Goal: Task Accomplishment & Management: Manage account settings

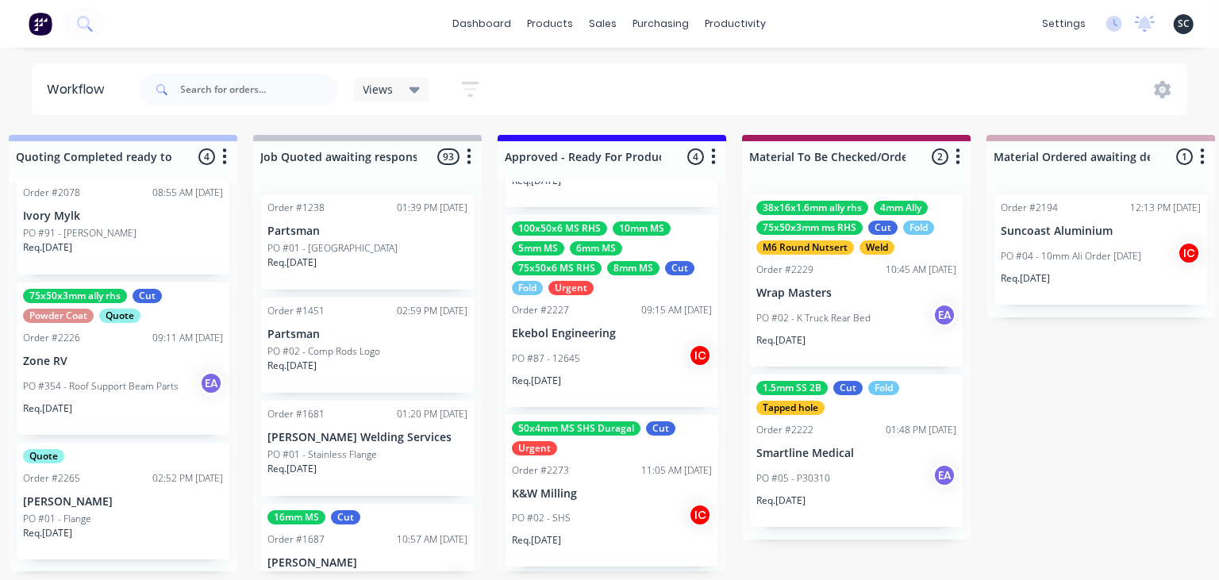
scroll to position [125, 0]
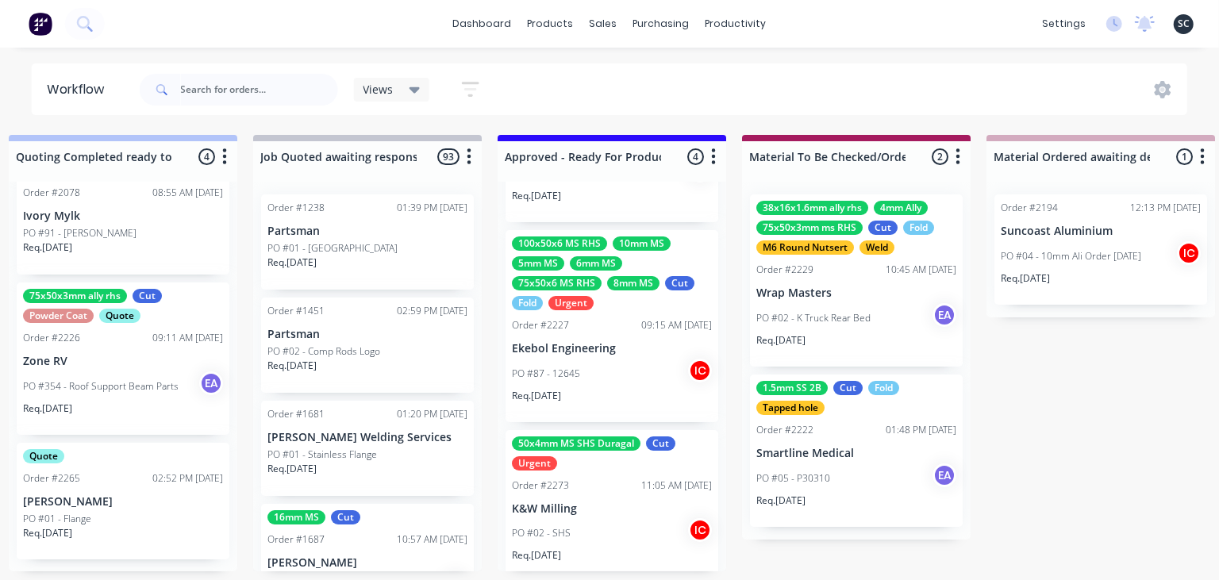
click at [824, 298] on p "Wrap Masters" at bounding box center [856, 292] width 200 height 13
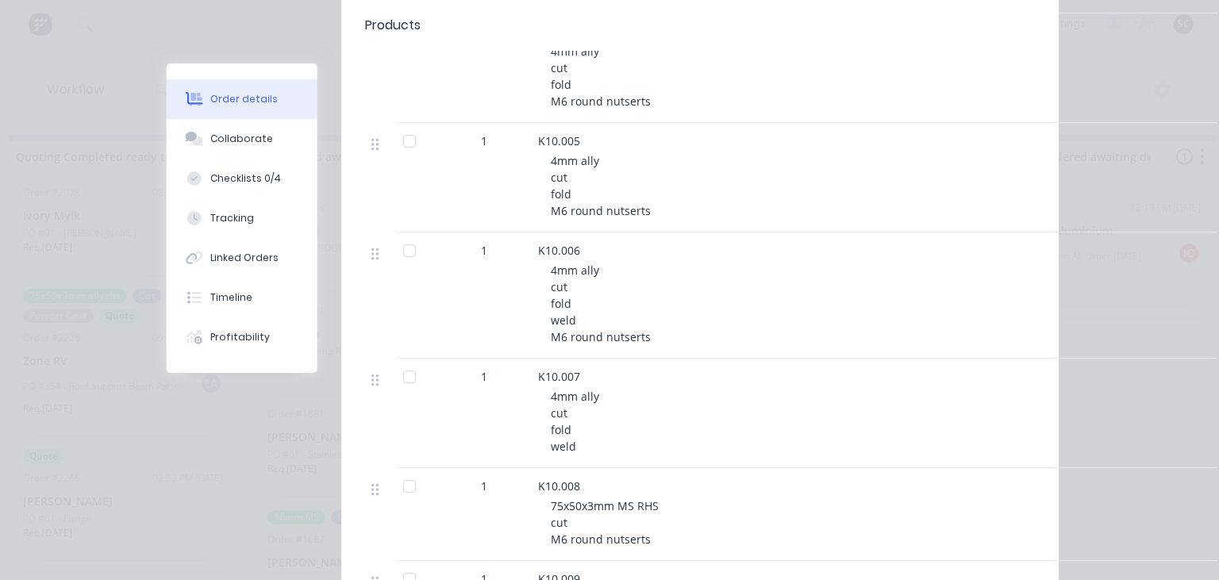
scroll to position [914, 0]
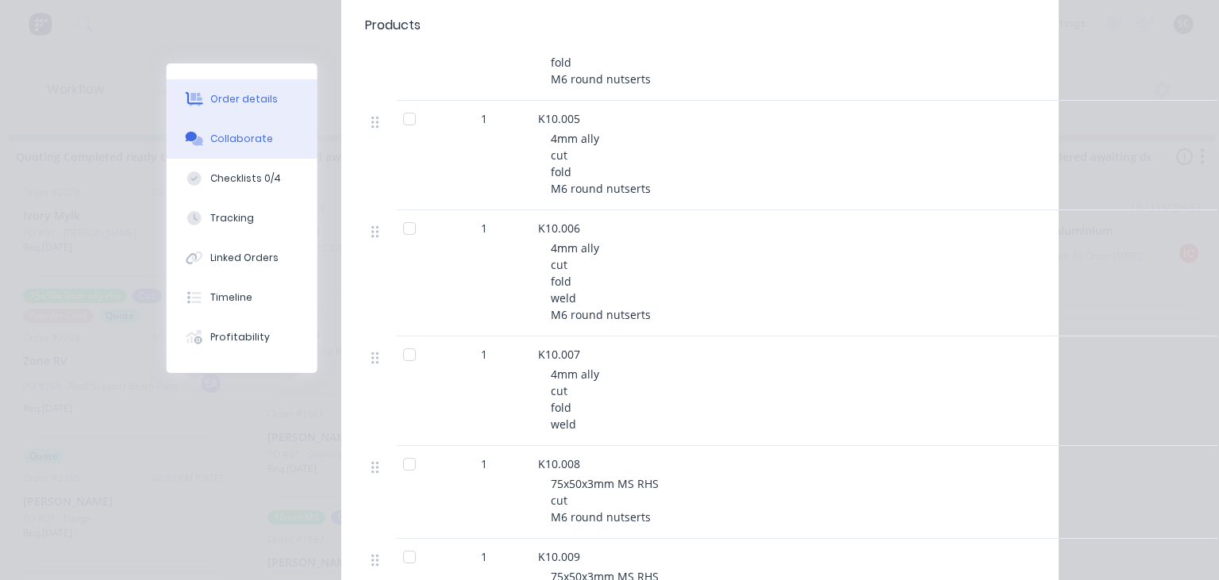
click at [240, 146] on button "Collaborate" at bounding box center [242, 139] width 151 height 40
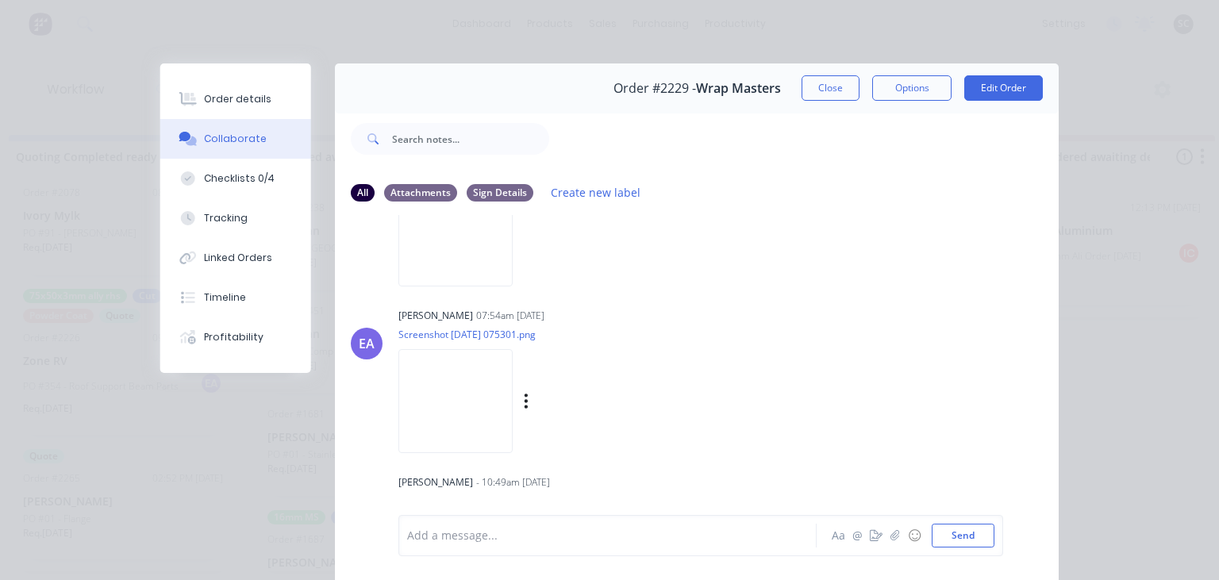
scroll to position [194, 0]
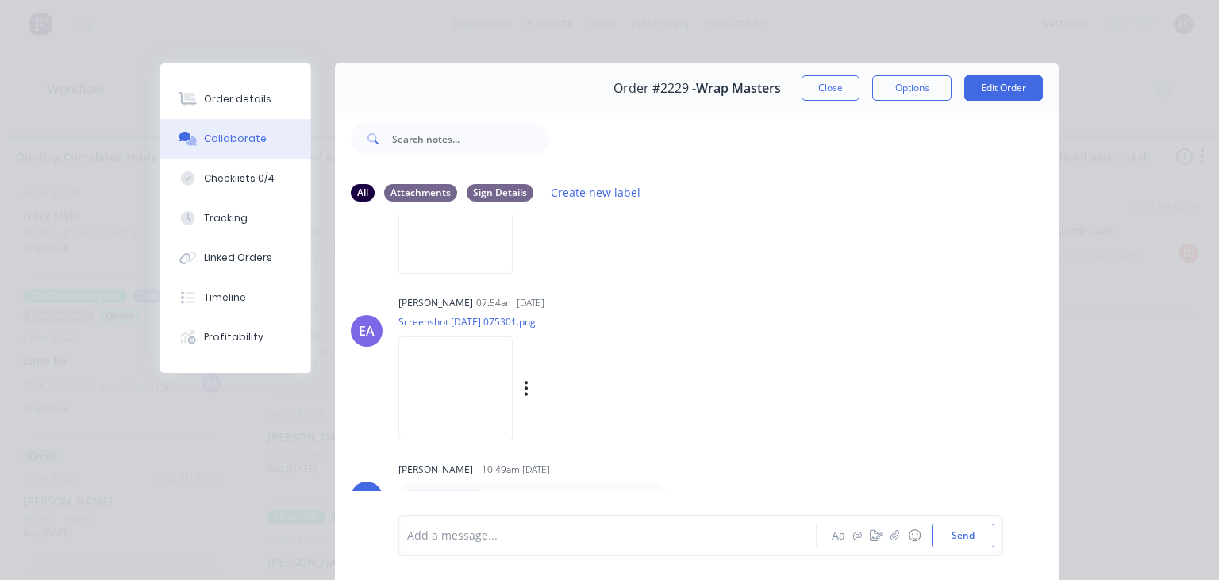
click at [755, 336] on div "Emma Arena 07:54am 08/09/25 Screenshot 2025-09-08 075301.png Labels Download" at bounding box center [597, 362] width 398 height 143
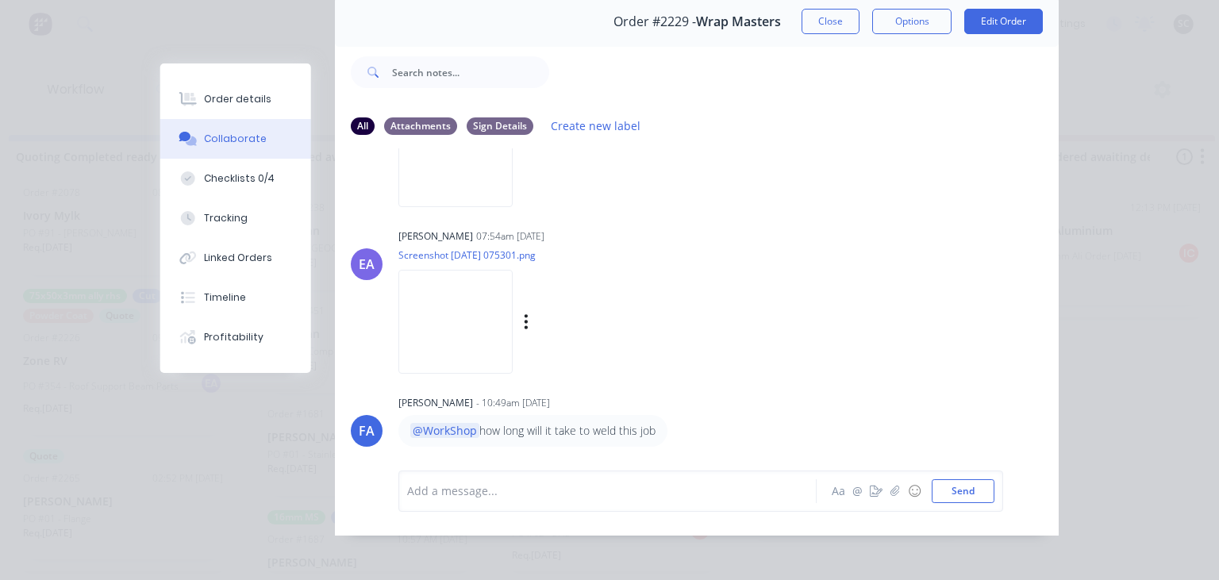
scroll to position [71, 0]
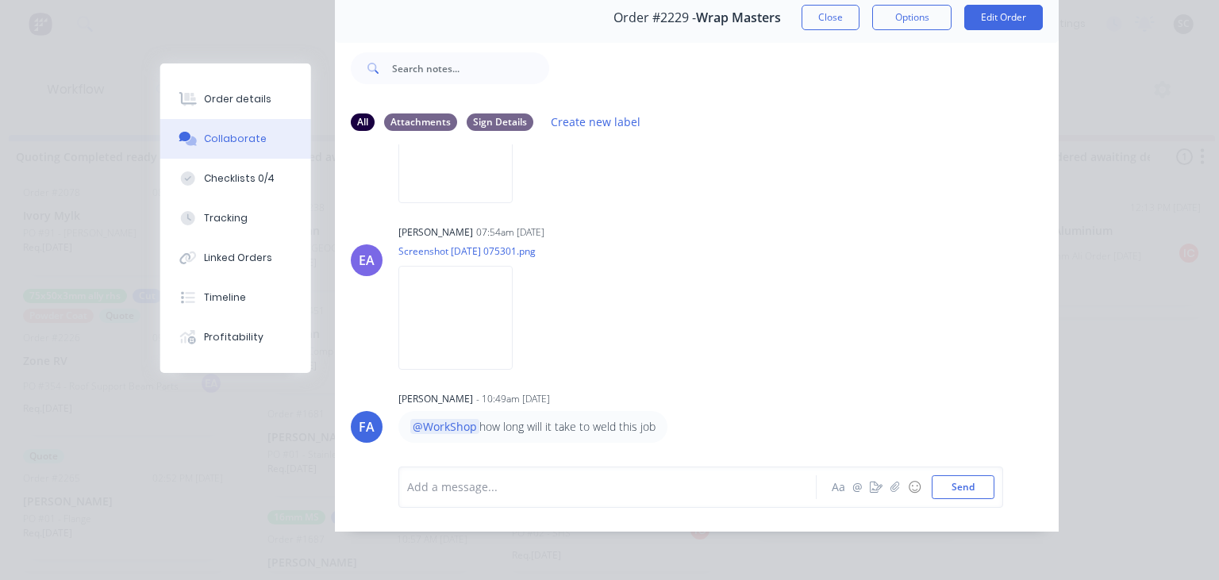
click at [843, 30] on div "Order #2229 - Wrap Masters Close Options Edit Order" at bounding box center [697, 18] width 724 height 50
click at [840, 25] on button "Close" at bounding box center [830, 17] width 58 height 25
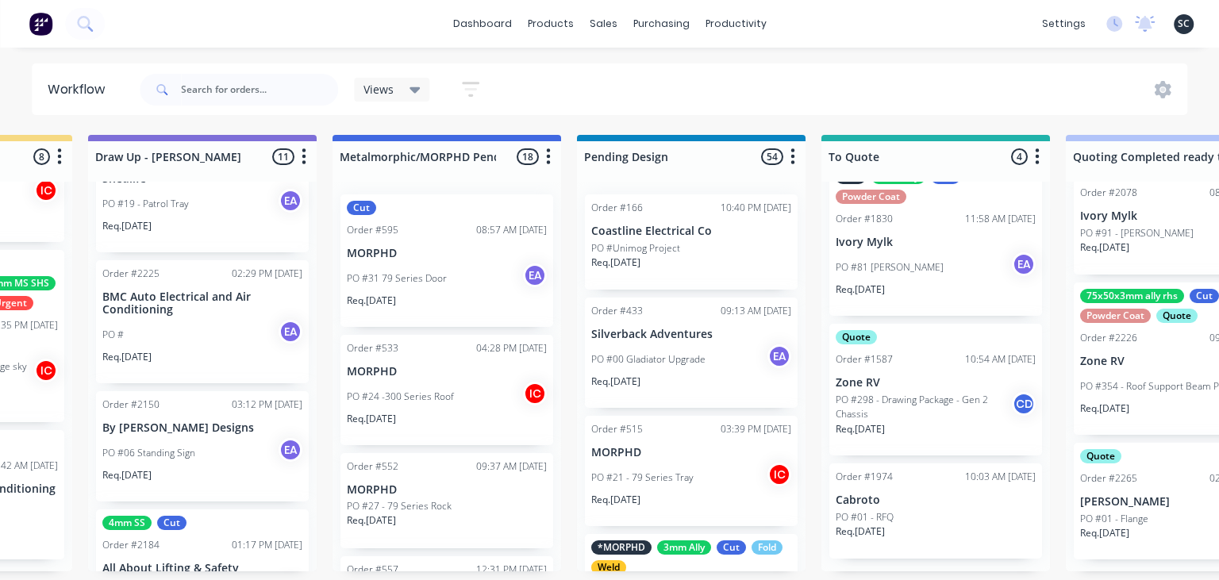
scroll to position [0, 0]
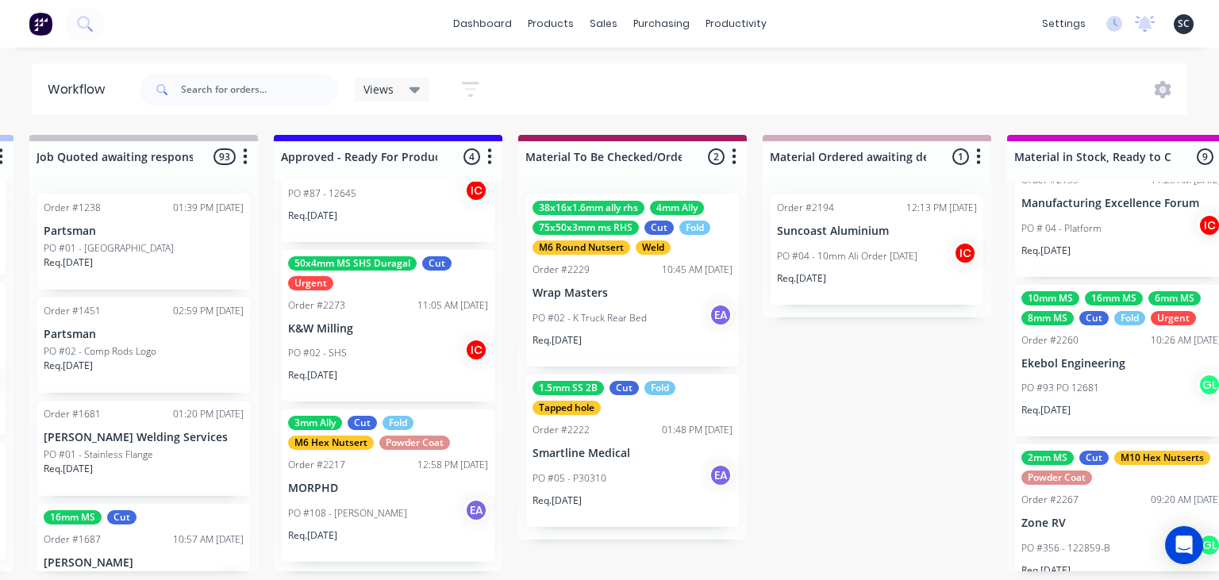
scroll to position [308, 0]
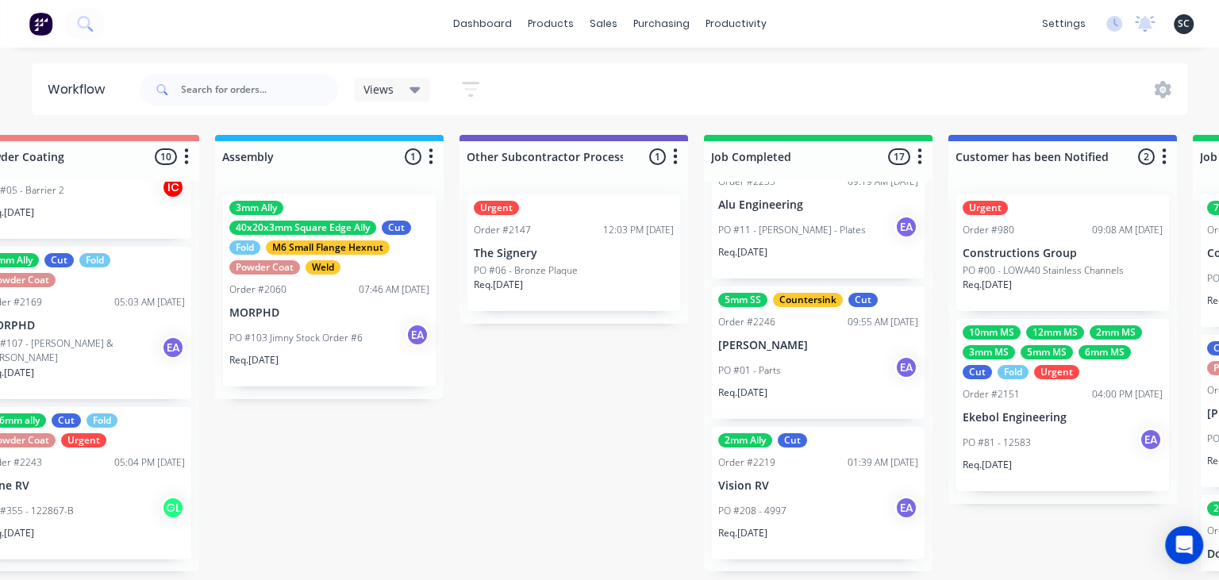
scroll to position [0, 4540]
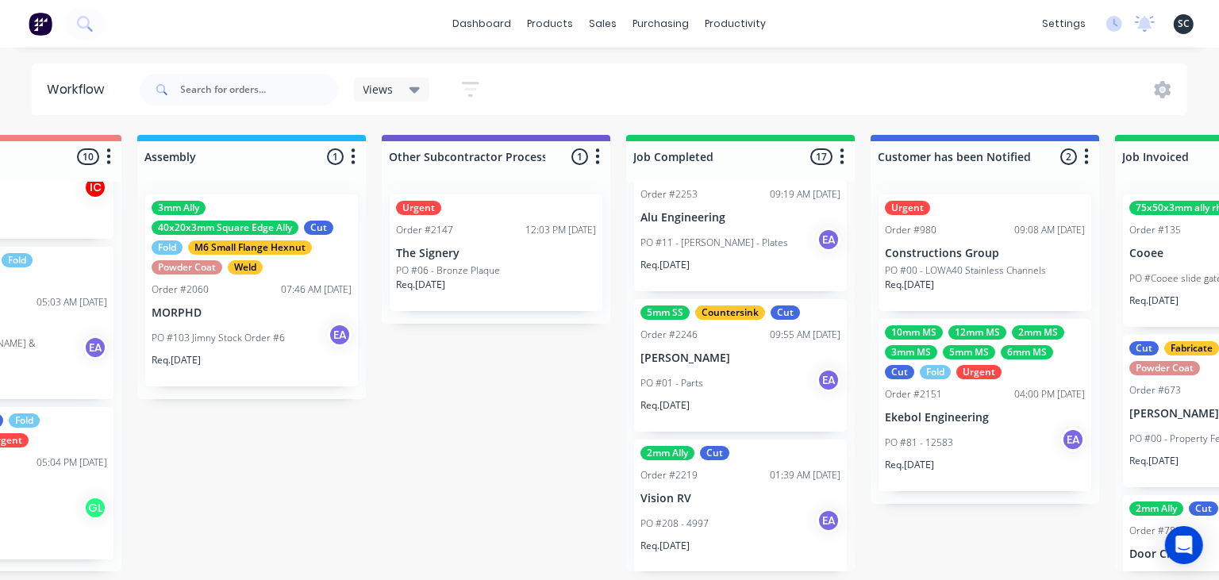
scroll to position [2149, 0]
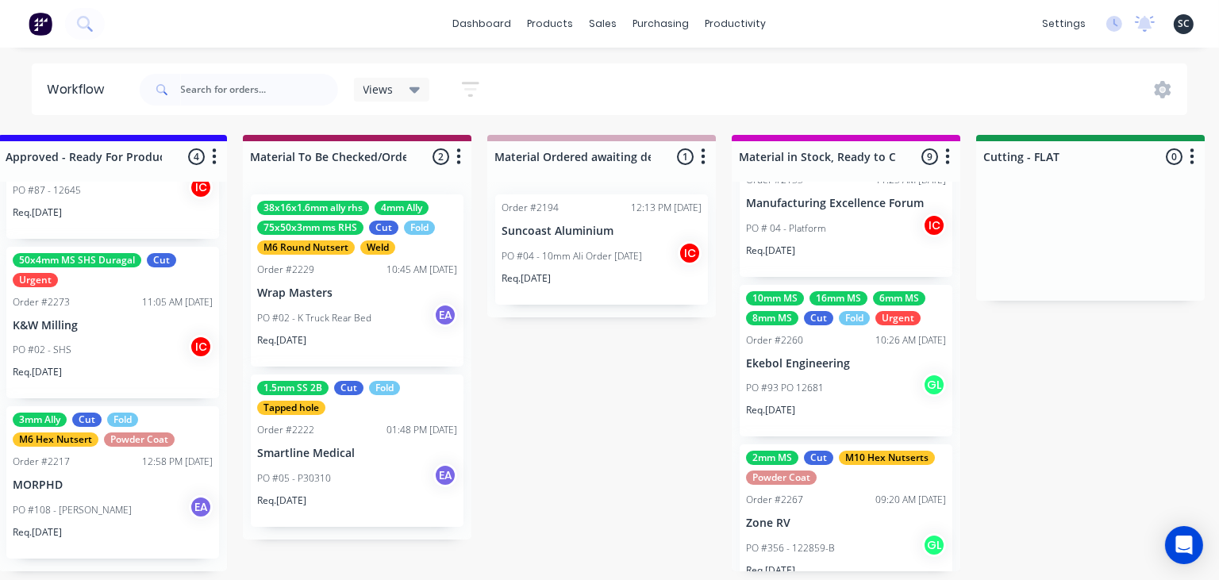
scroll to position [0, 1981]
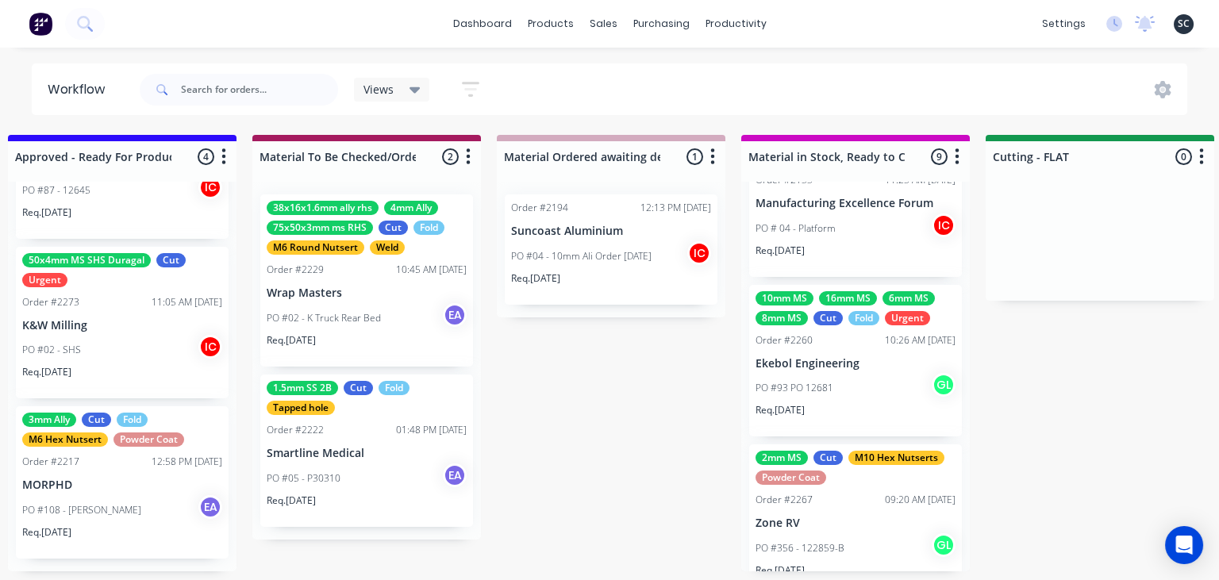
click at [855, 386] on div "PO #93 PO 12681 GL" at bounding box center [855, 388] width 200 height 30
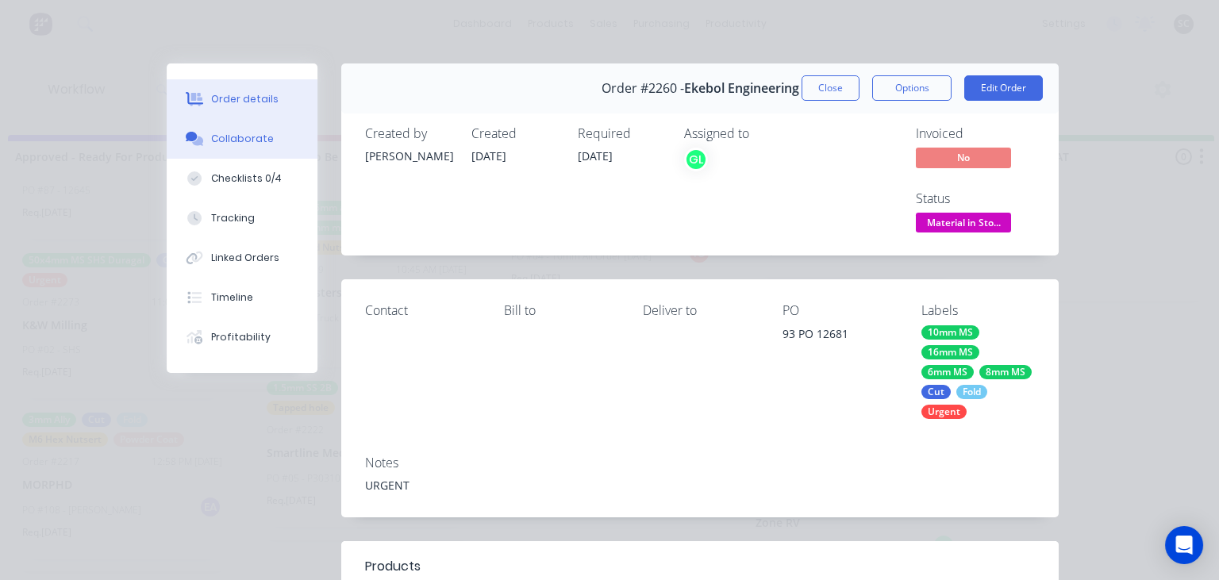
click at [249, 140] on div "Collaborate" at bounding box center [242, 139] width 63 height 14
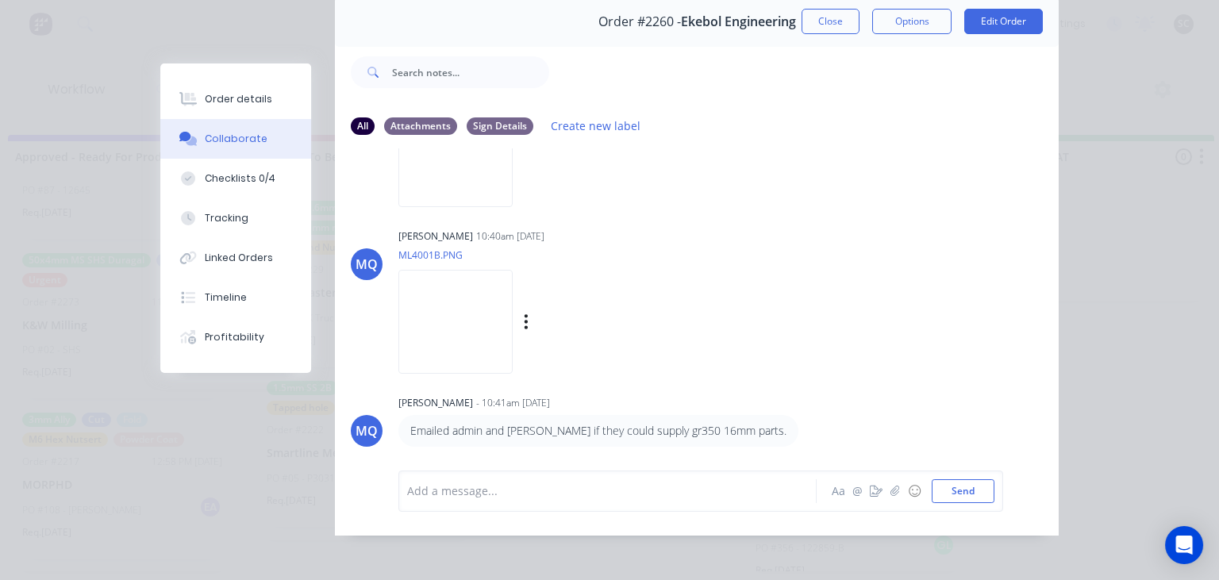
scroll to position [71, 0]
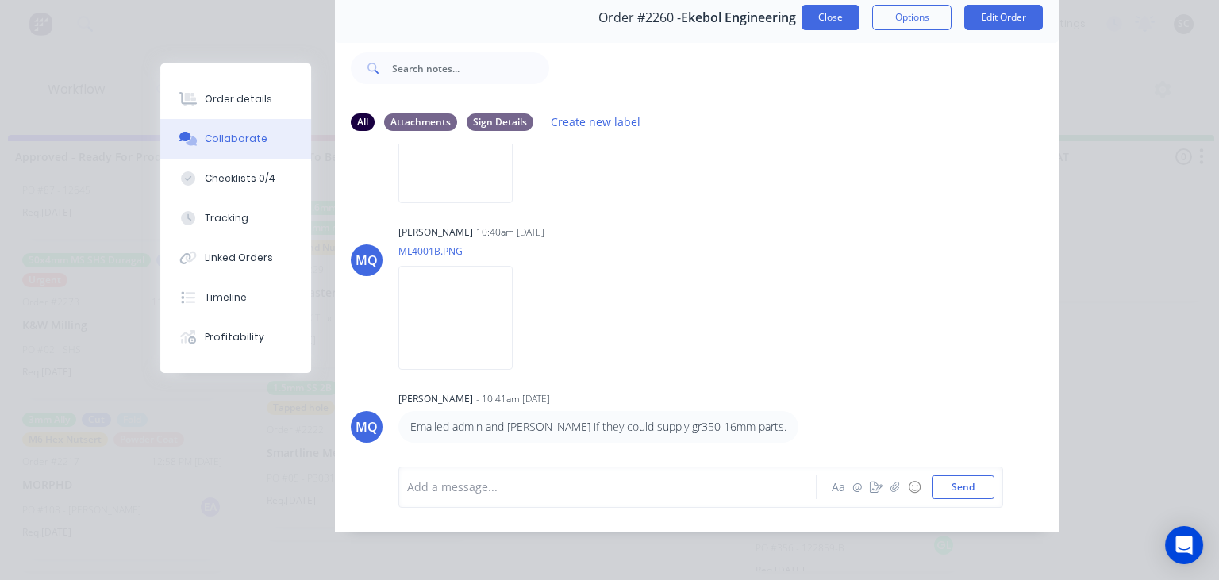
click at [828, 26] on button "Close" at bounding box center [830, 17] width 58 height 25
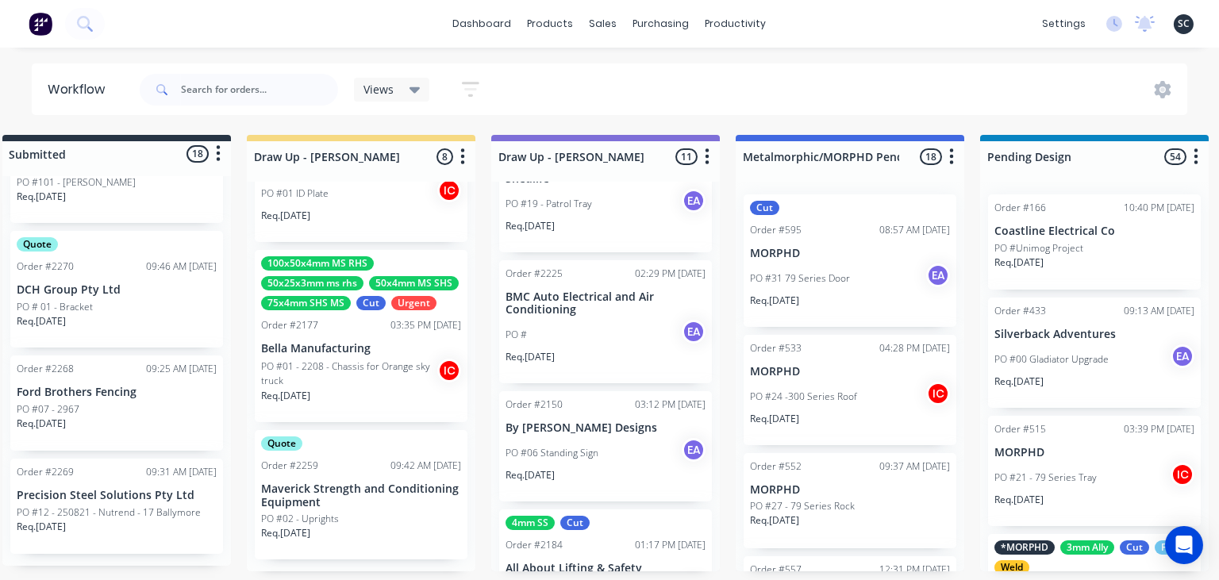
scroll to position [0, 0]
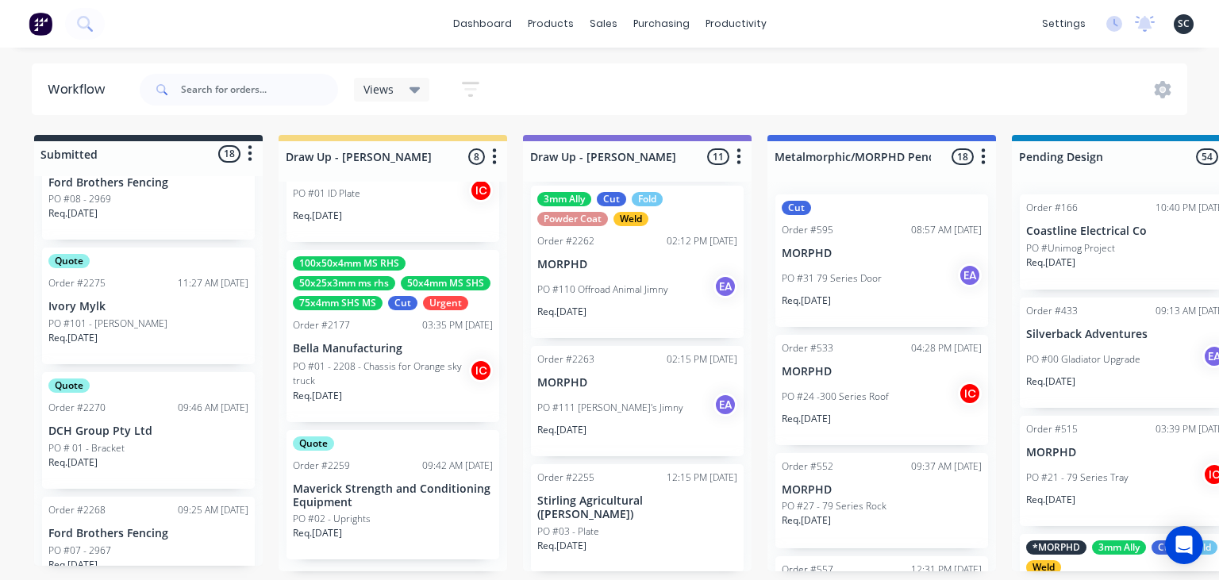
scroll to position [1853, 0]
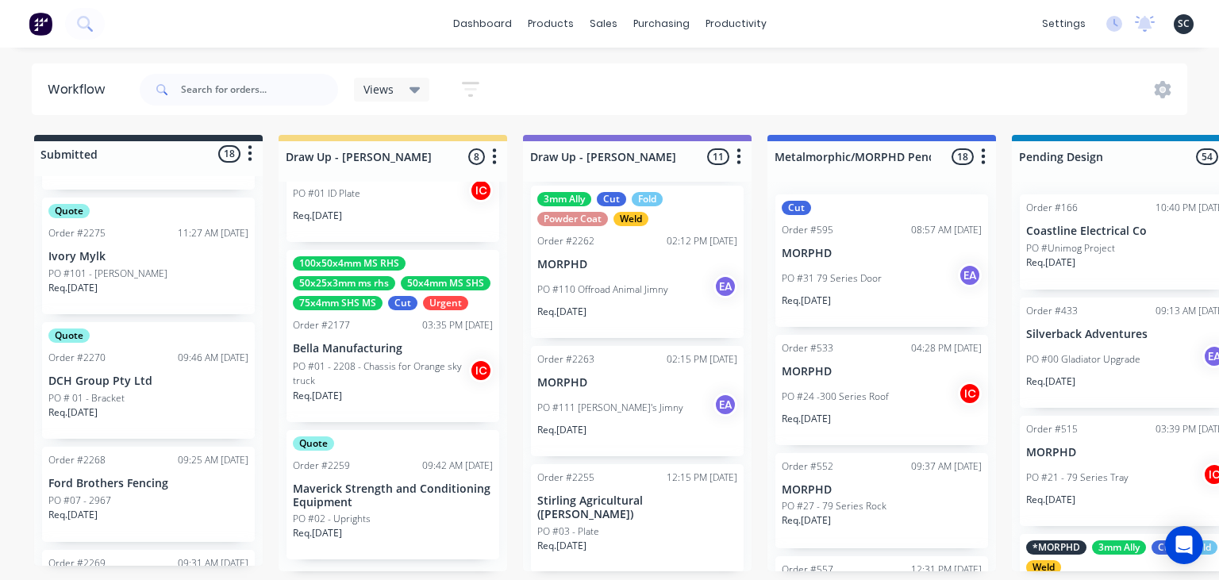
click at [138, 486] on p "Ford Brothers Fencing" at bounding box center [148, 483] width 200 height 13
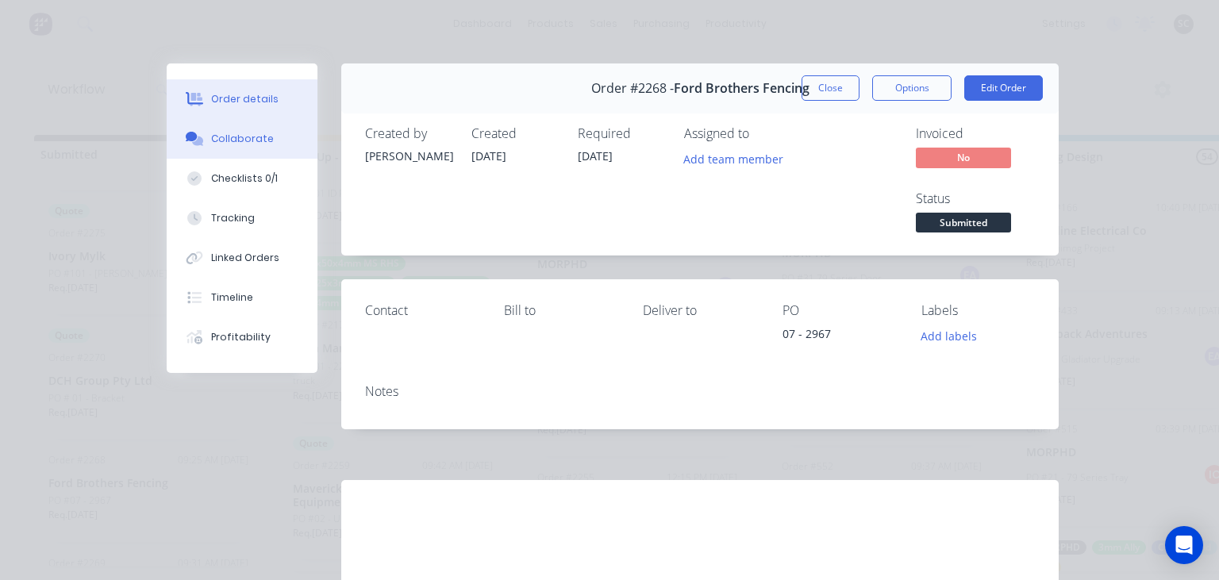
click at [241, 139] on div "Collaborate" at bounding box center [242, 139] width 63 height 14
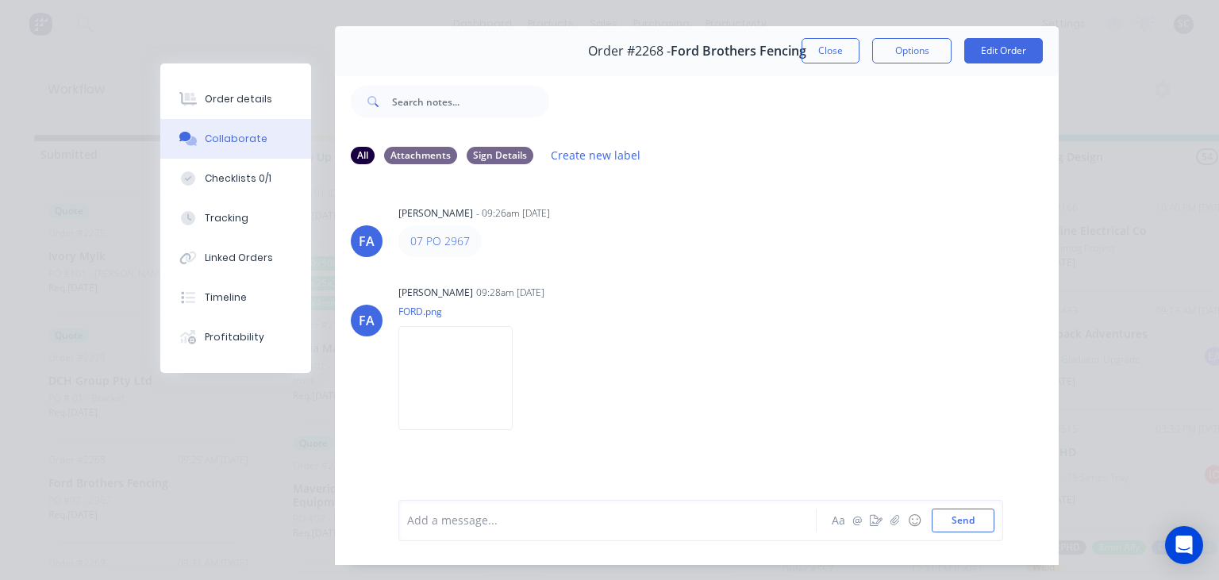
scroll to position [71, 0]
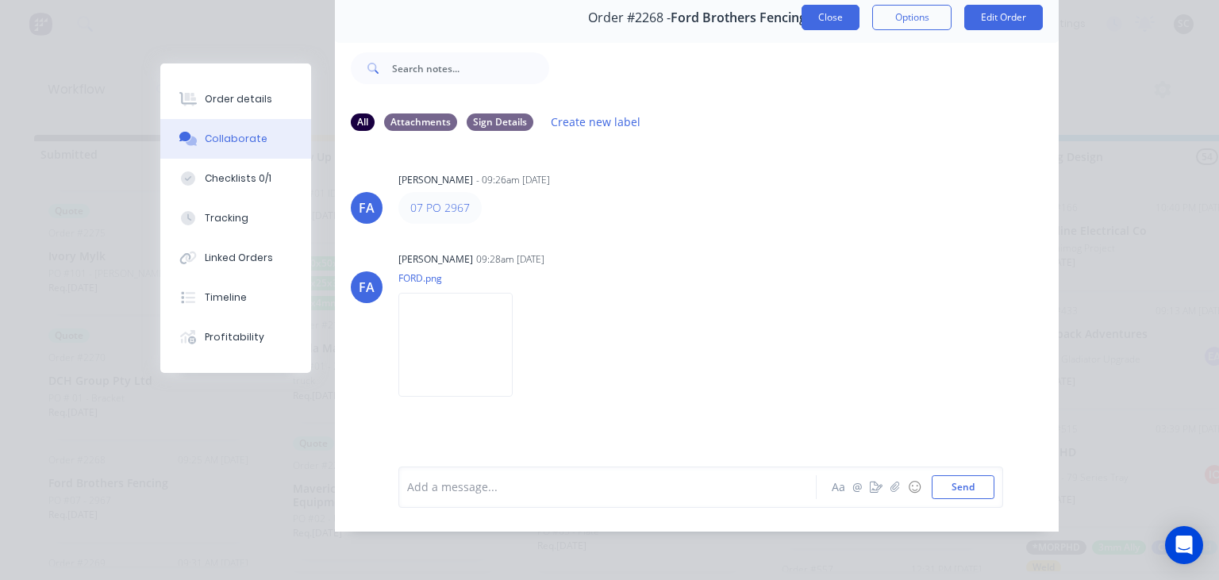
click at [829, 16] on button "Close" at bounding box center [830, 17] width 58 height 25
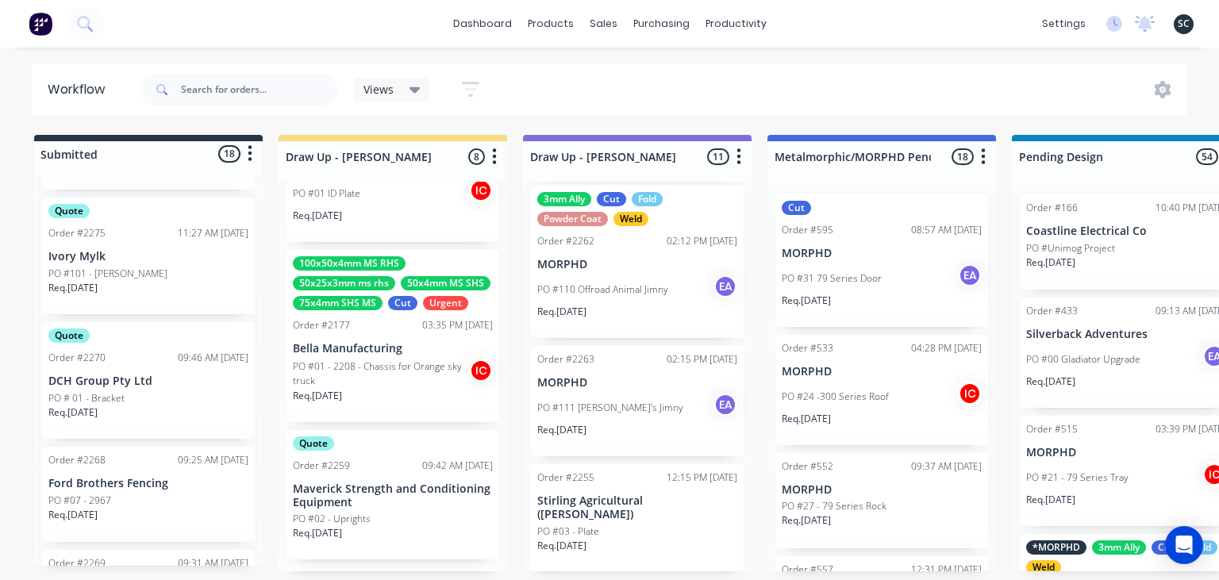
scroll to position [1944, 0]
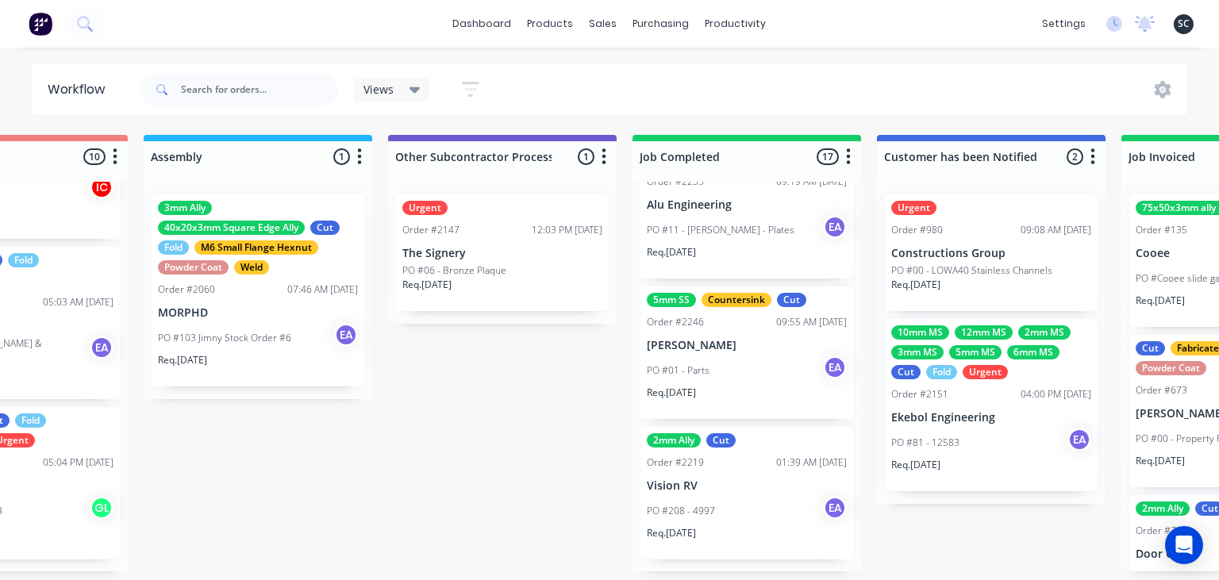
scroll to position [0, 4544]
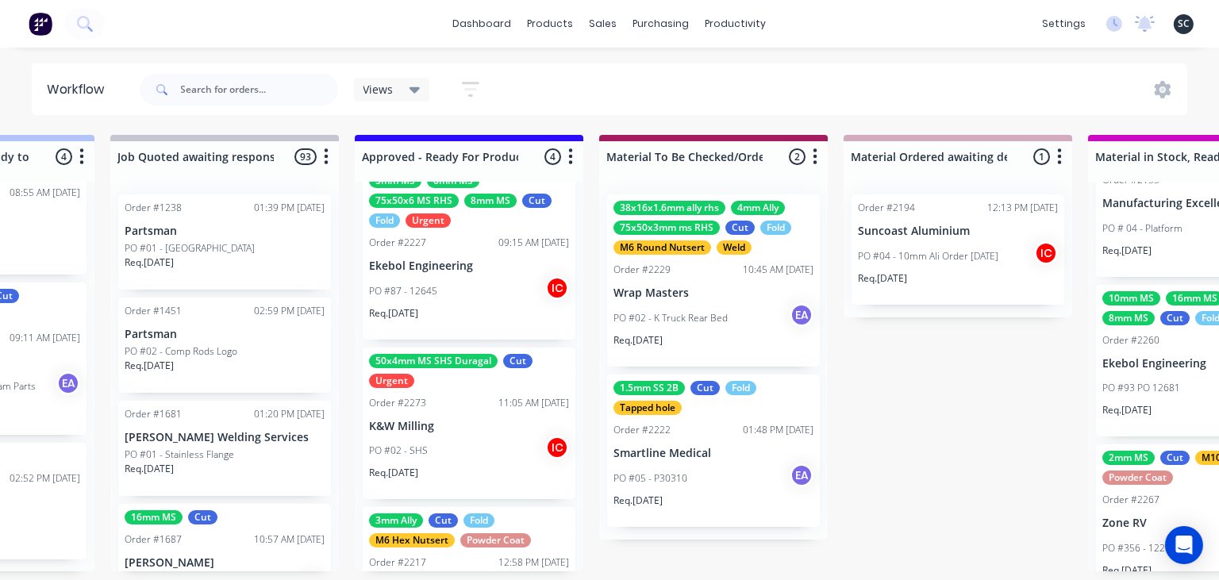
scroll to position [216, 0]
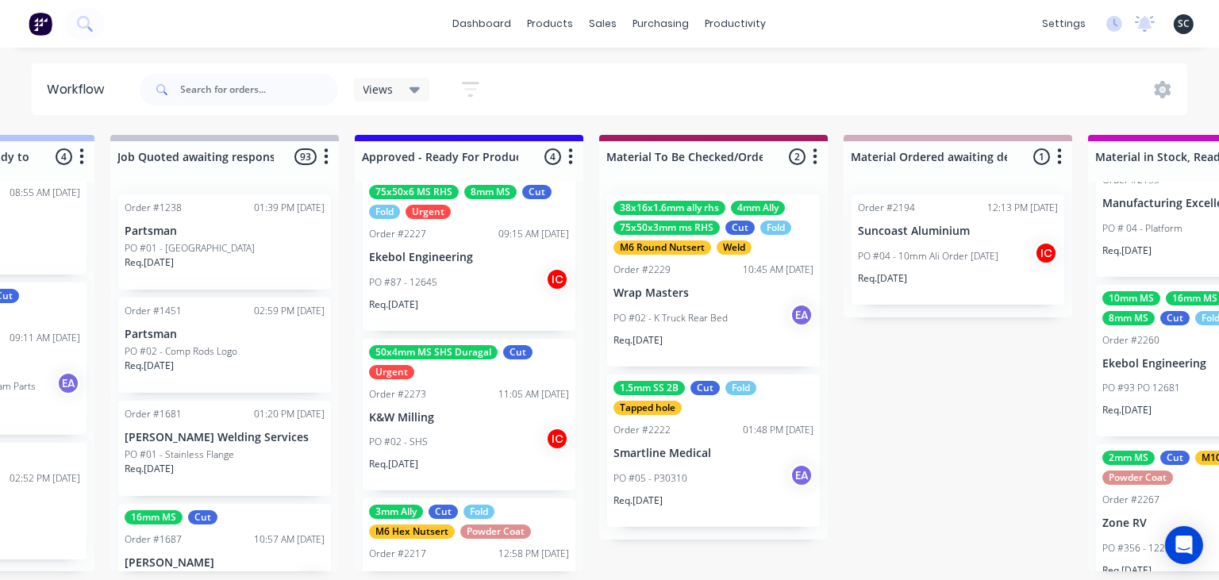
click at [466, 427] on div "PO #02 - SHS IC" at bounding box center [469, 442] width 200 height 30
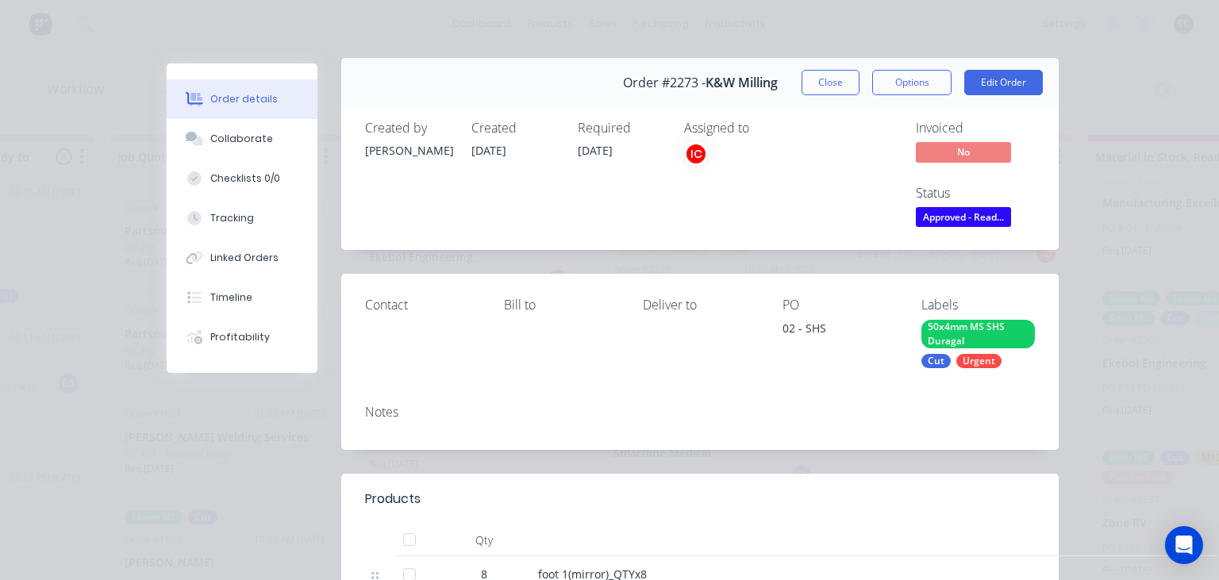
scroll to position [0, 0]
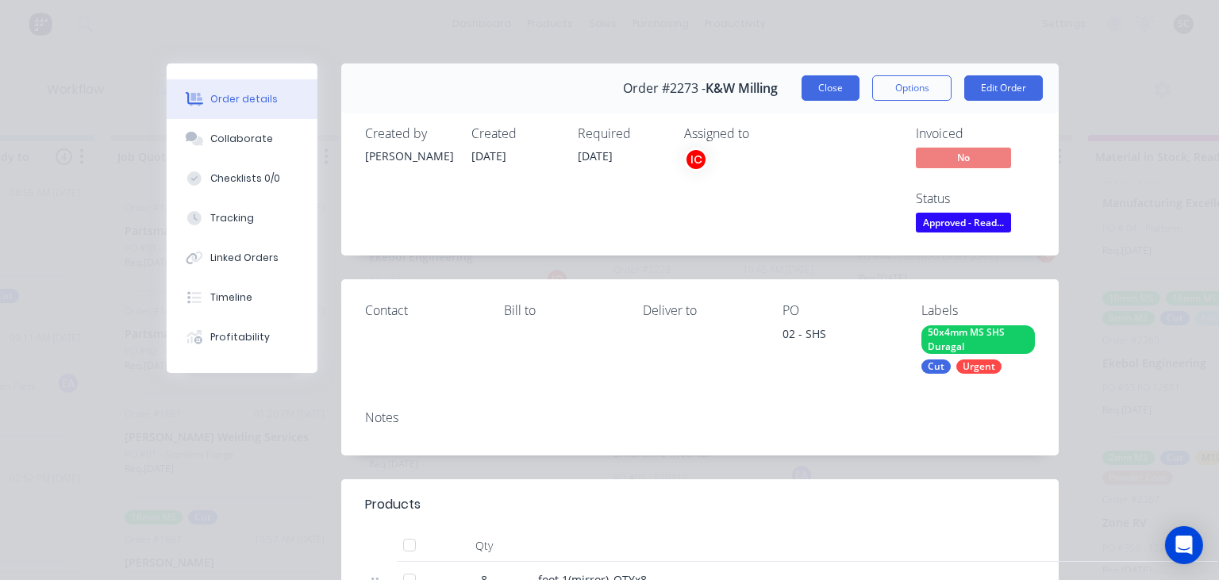
click at [843, 97] on button "Close" at bounding box center [830, 87] width 58 height 25
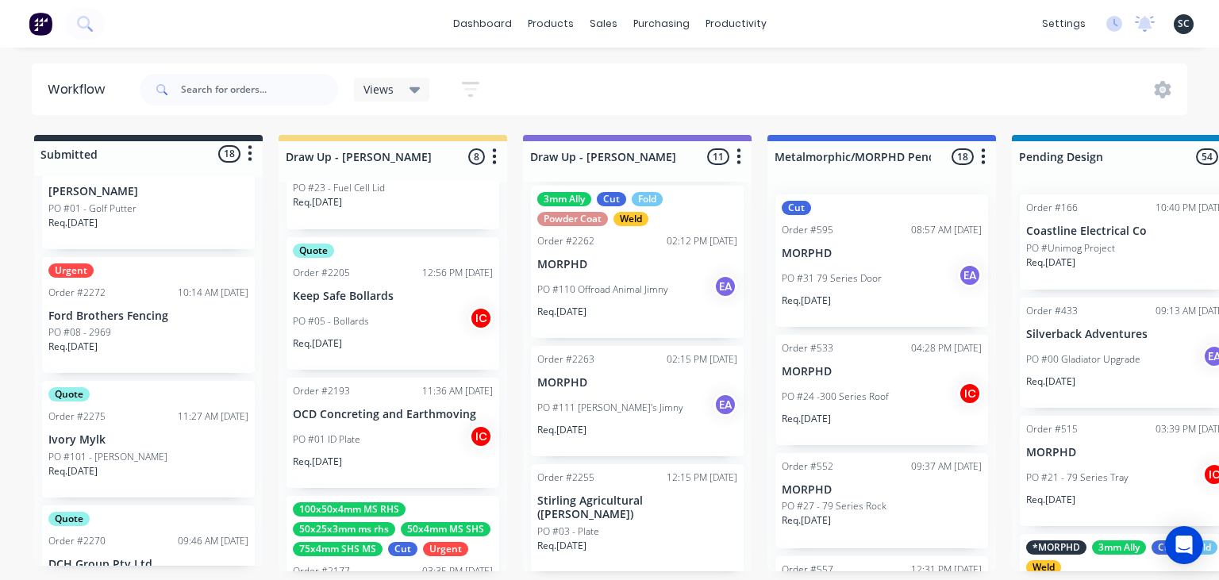
scroll to position [409, 0]
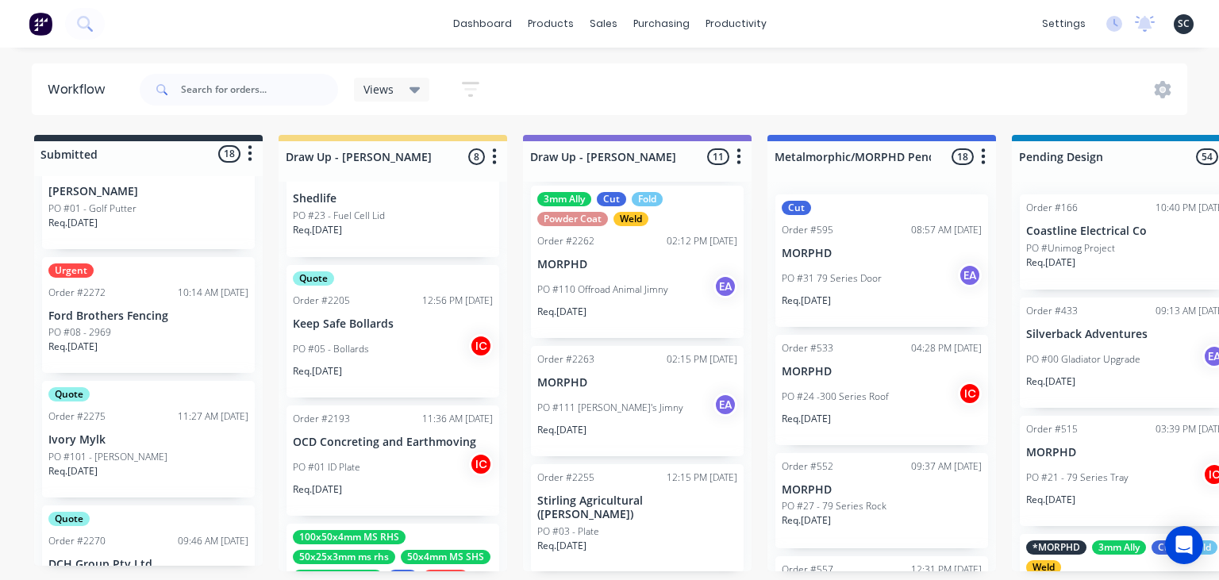
click at [401, 478] on div "PO #01 ID Plate IC" at bounding box center [393, 467] width 200 height 30
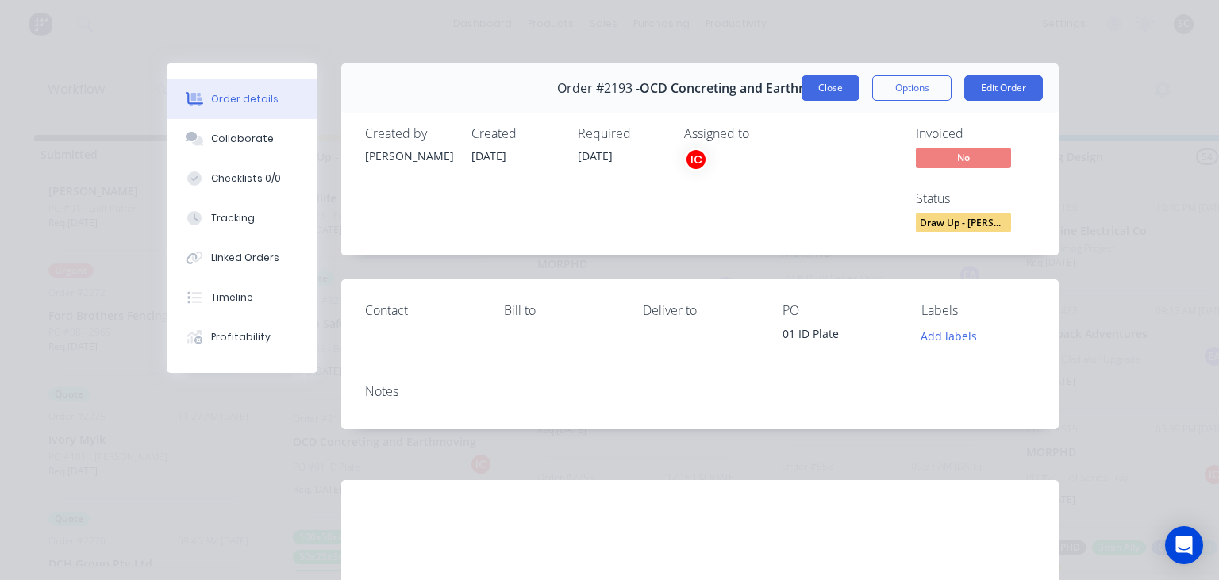
click at [828, 98] on button "Close" at bounding box center [830, 87] width 58 height 25
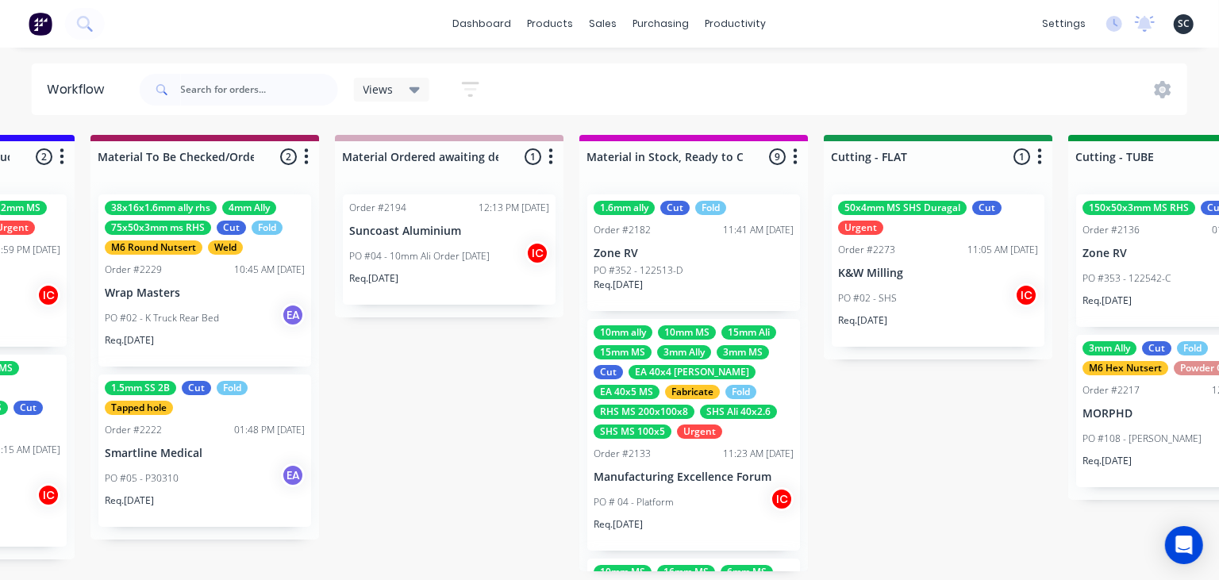
scroll to position [183, 0]
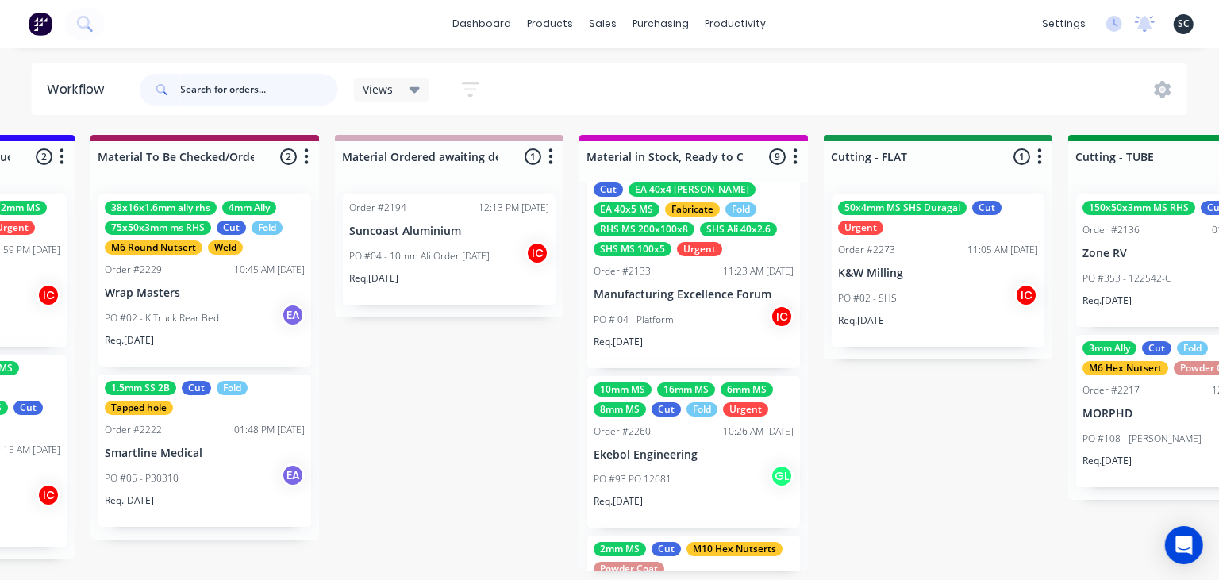
click at [228, 78] on input "text" at bounding box center [259, 90] width 157 height 32
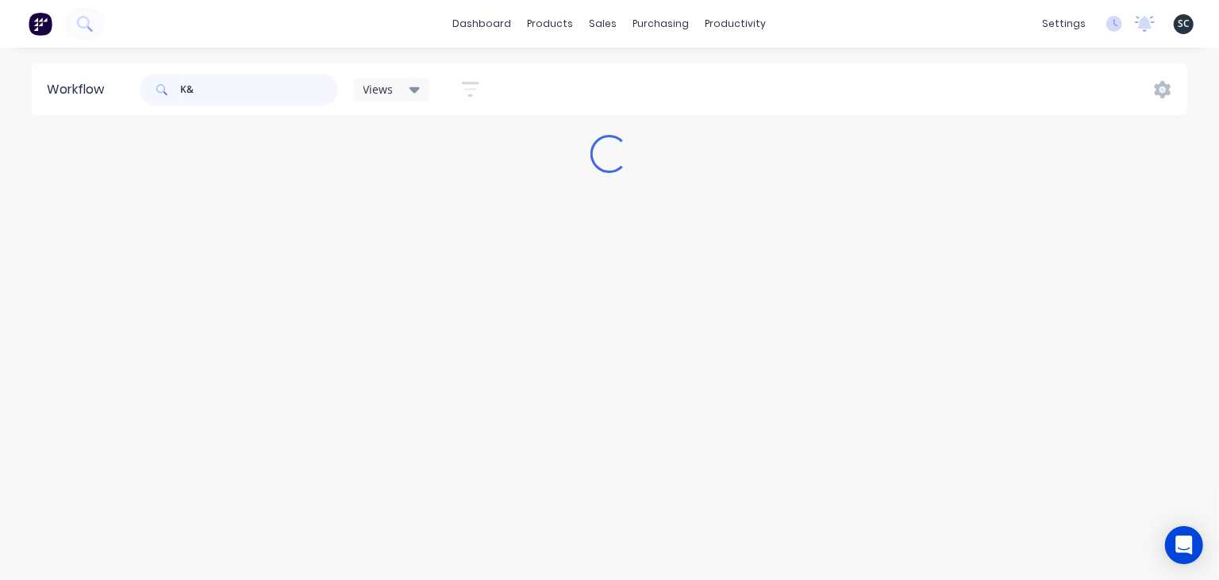
scroll to position [0, 0]
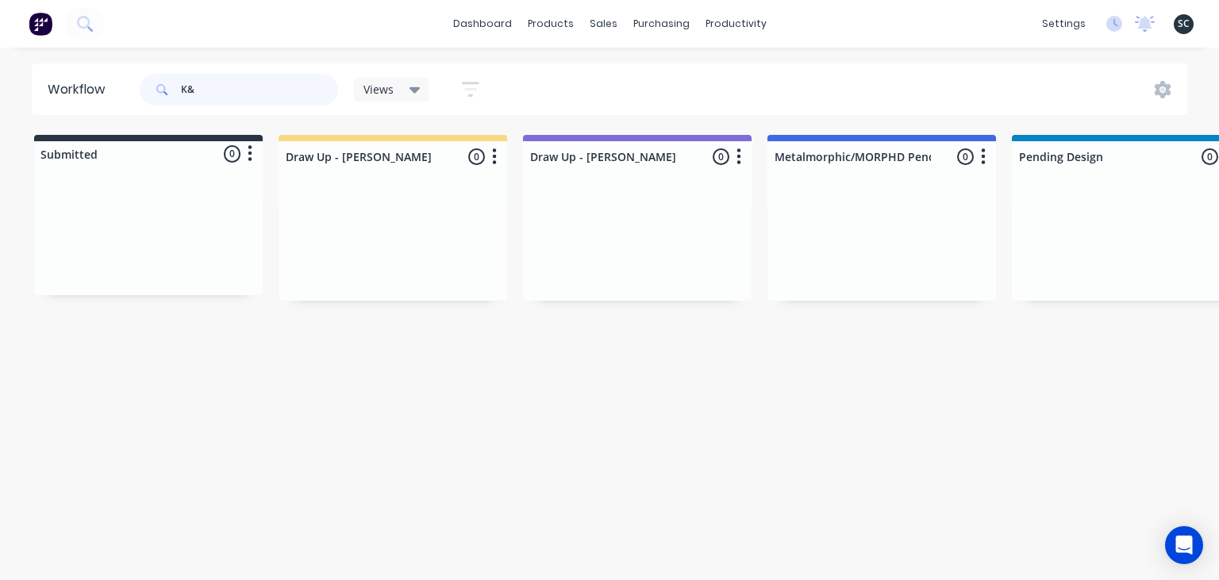
type input "K&"
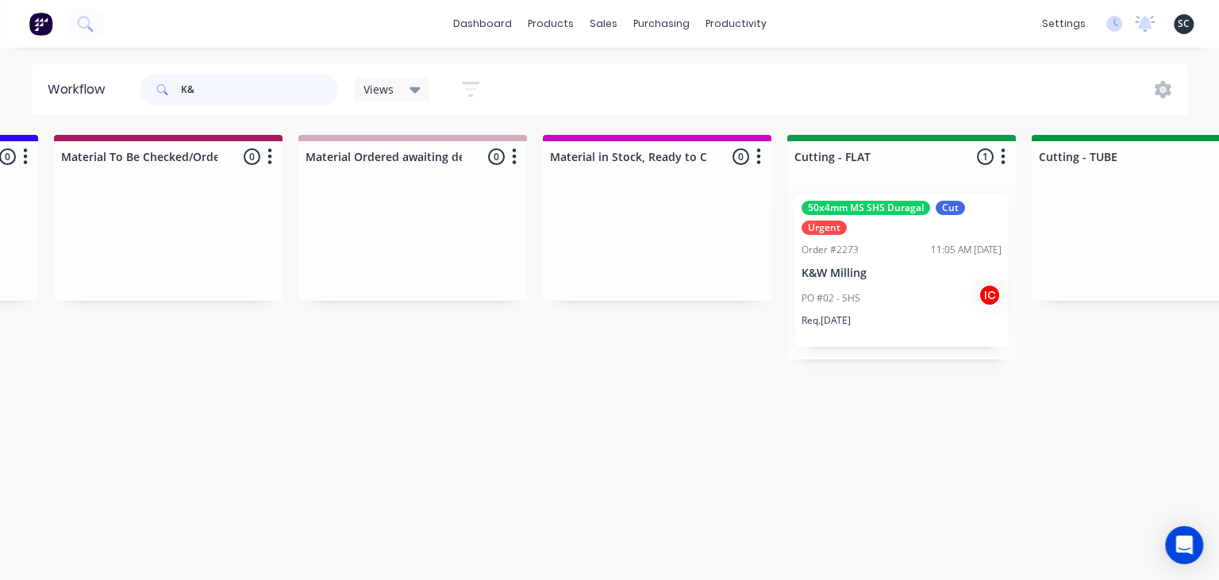
scroll to position [0, 2342]
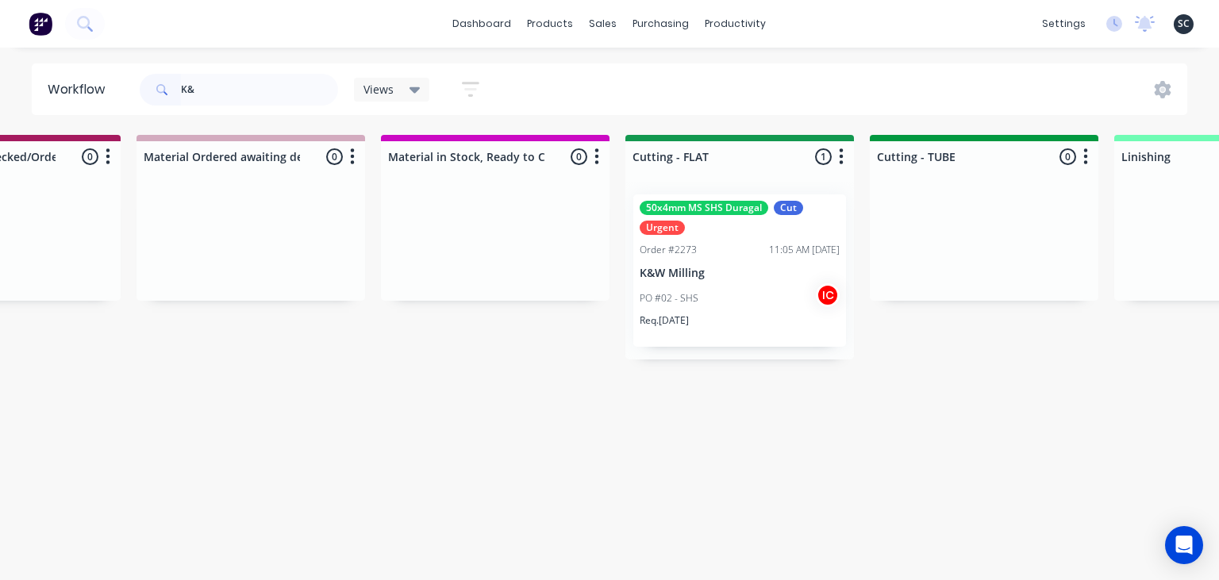
click at [726, 322] on div "Req. 24/09/25" at bounding box center [740, 326] width 200 height 27
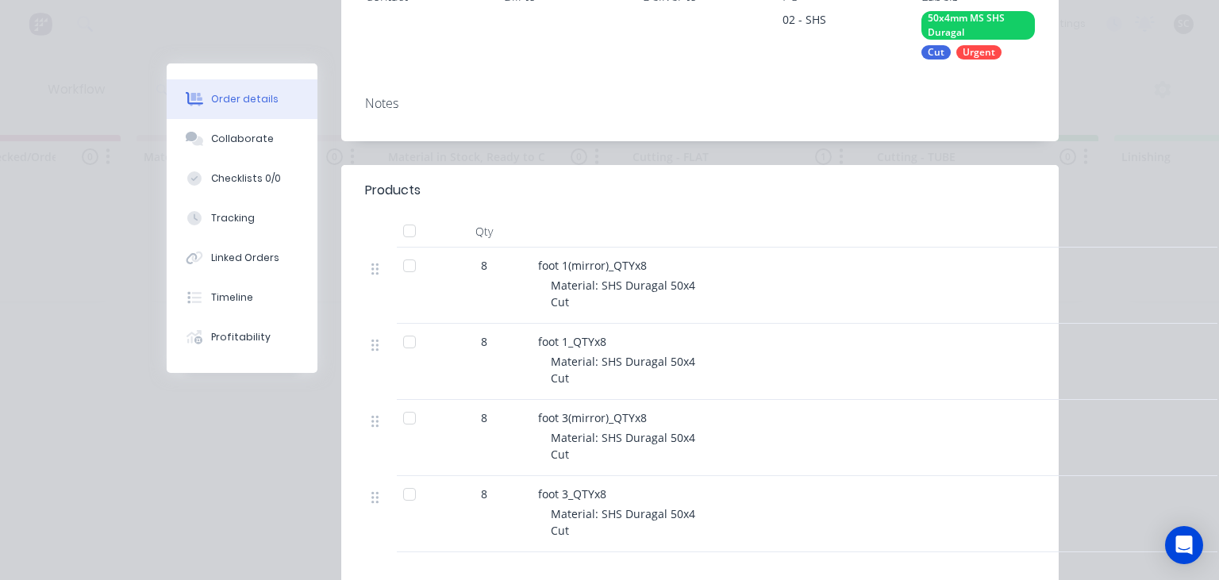
scroll to position [365, 0]
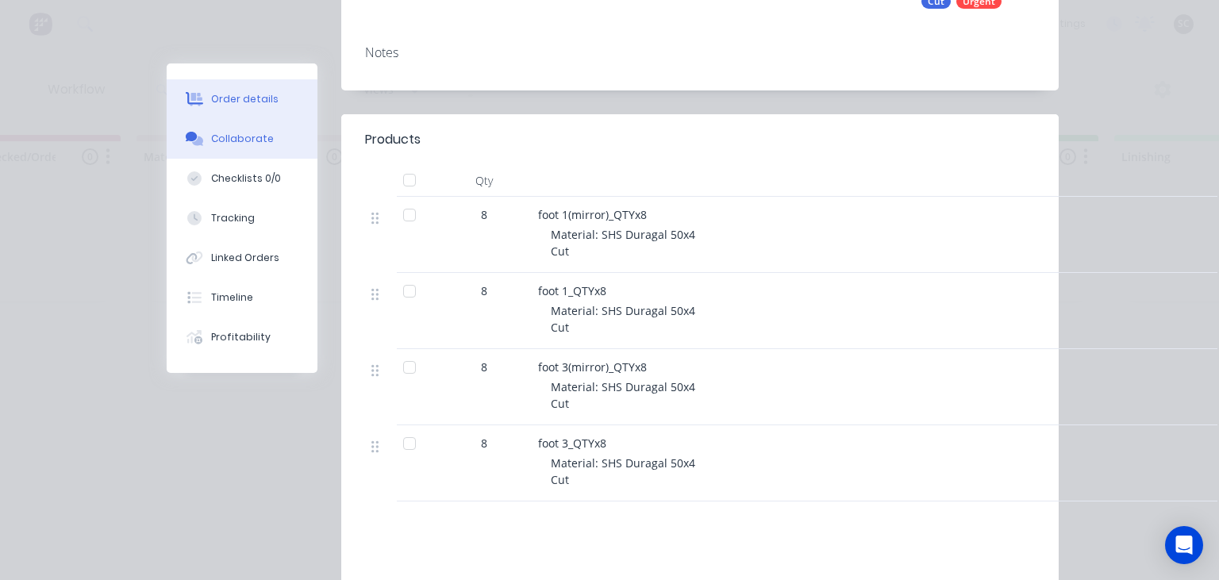
click at [268, 136] on button "Collaborate" at bounding box center [242, 139] width 151 height 40
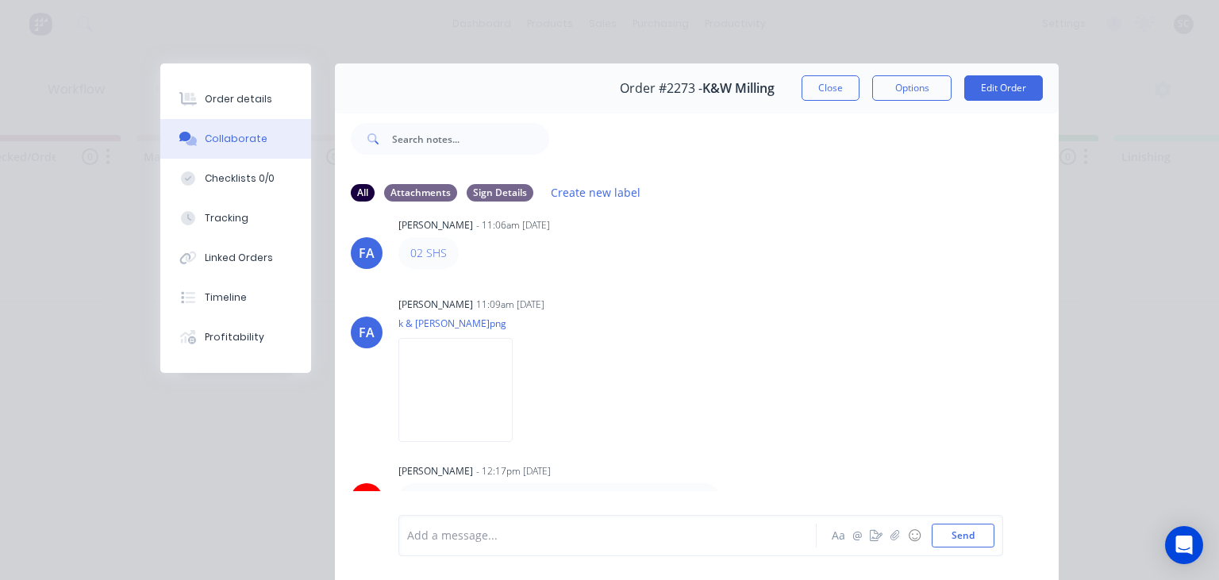
scroll to position [27, 0]
click at [690, 349] on div "Labels Download" at bounding box center [543, 388] width 291 height 119
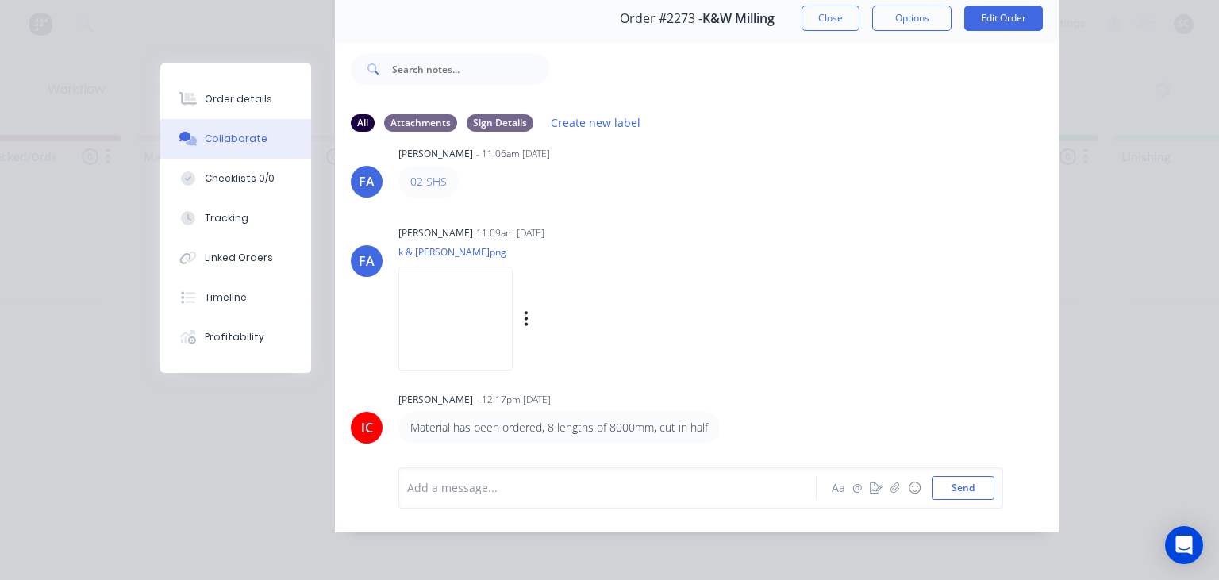
scroll to position [71, 0]
click at [816, 14] on button "Close" at bounding box center [830, 17] width 58 height 25
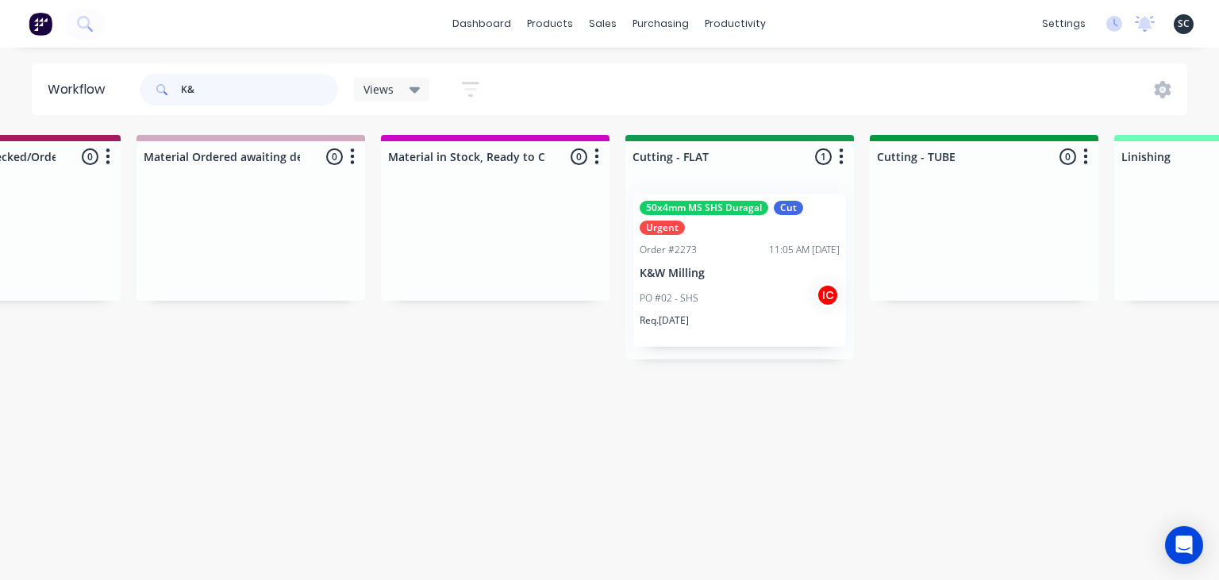
drag, startPoint x: 224, startPoint y: 92, endPoint x: 130, endPoint y: 103, distance: 94.3
click at [181, 103] on input "K&" at bounding box center [259, 90] width 157 height 32
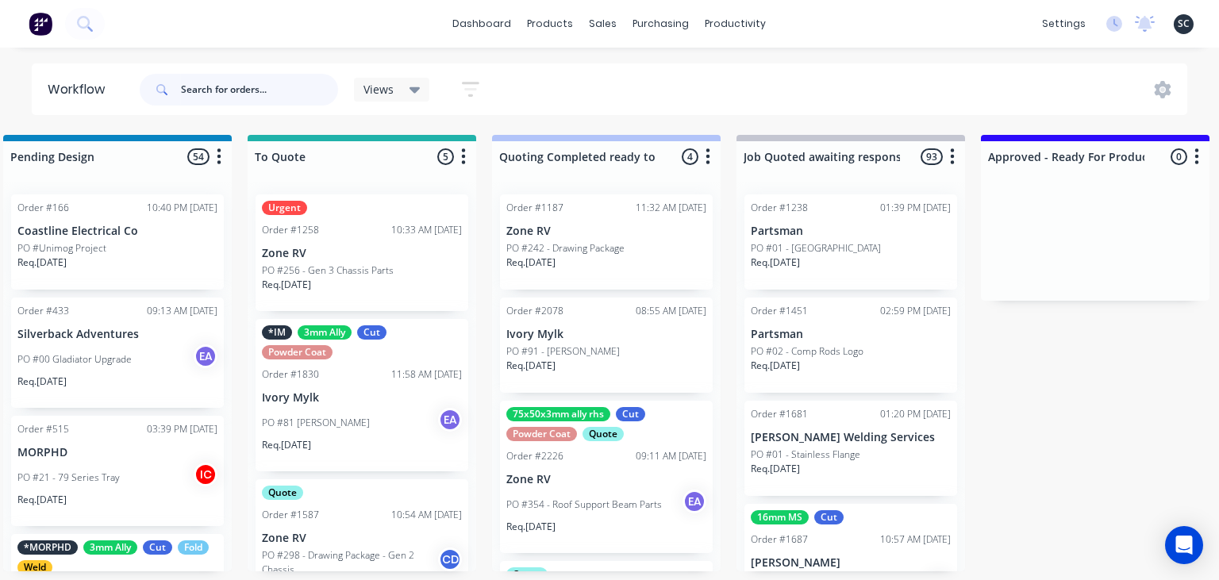
scroll to position [0, 687]
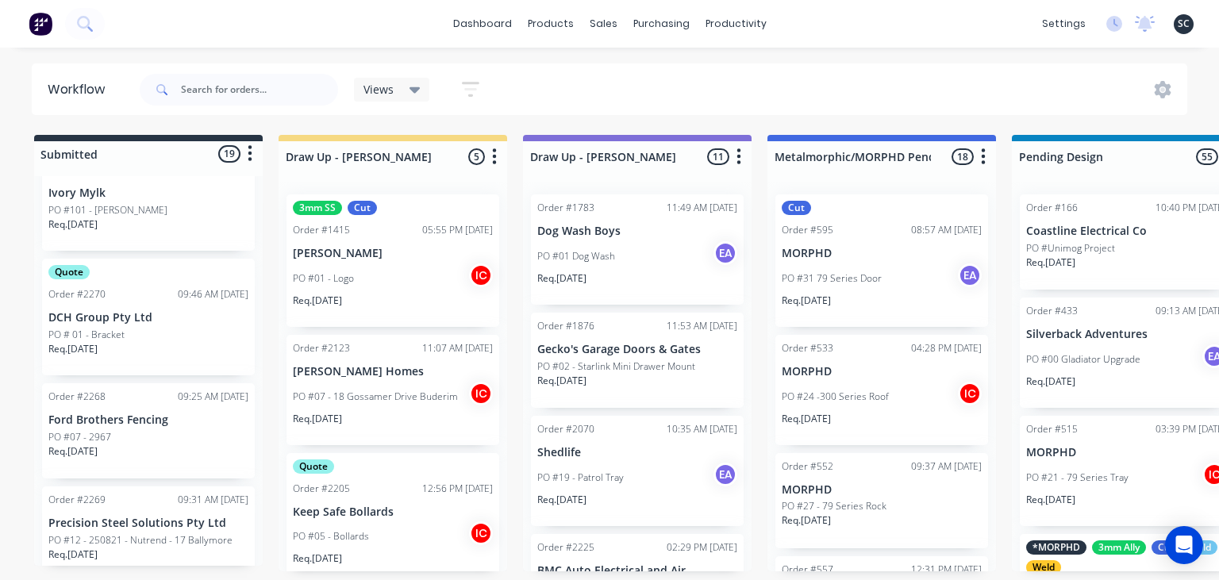
scroll to position [2069, 0]
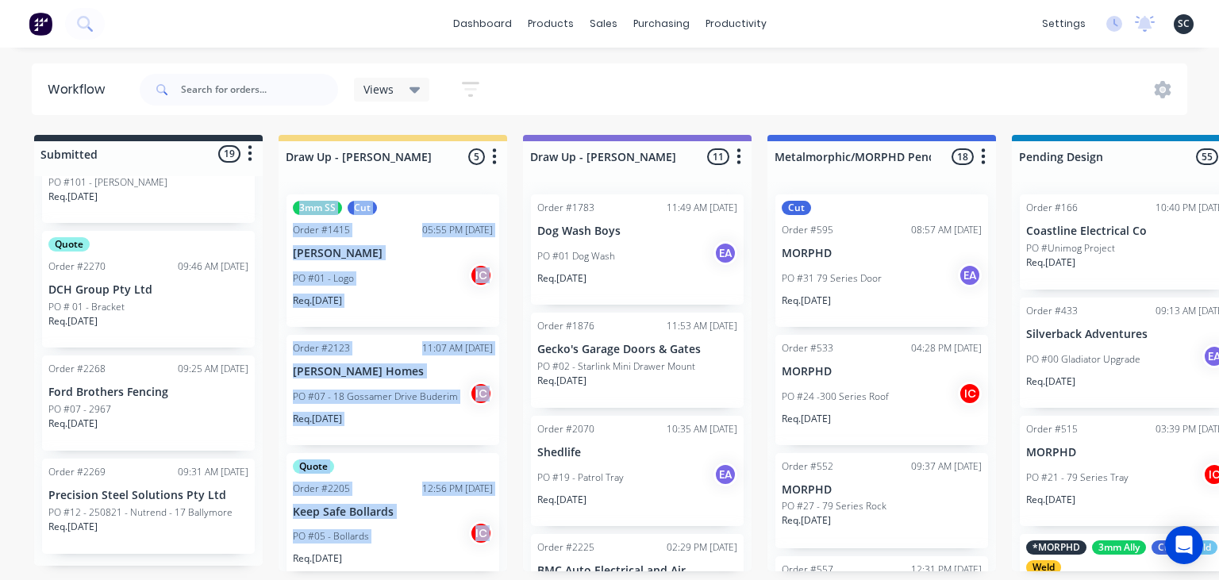
drag, startPoint x: 249, startPoint y: 567, endPoint x: 279, endPoint y: 570, distance: 30.3
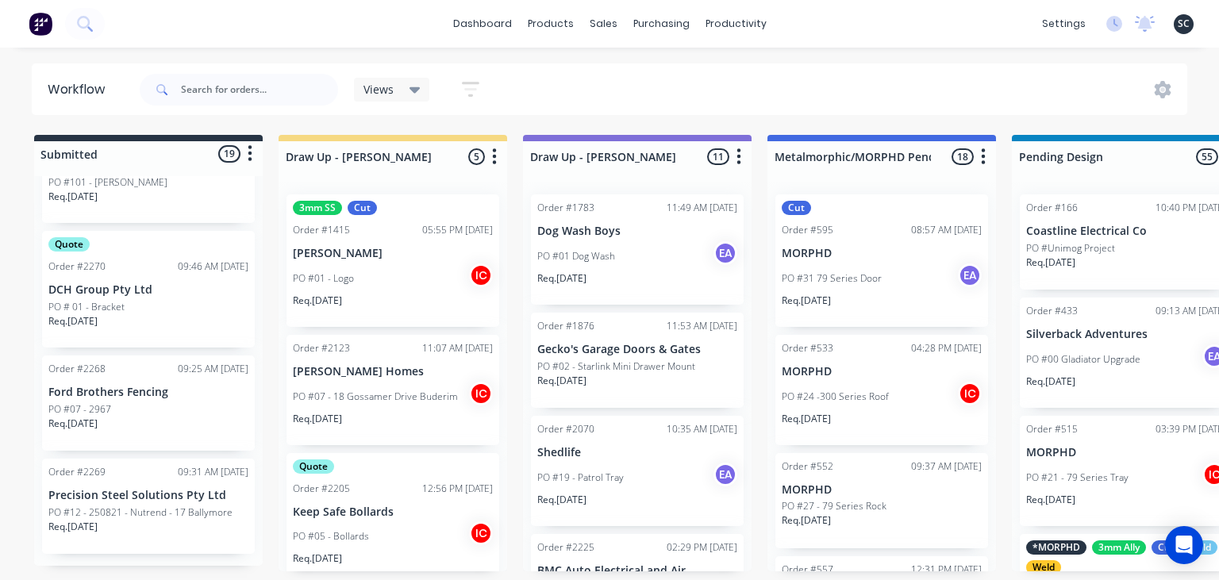
click at [297, 40] on div "dashboard products sales purchasing productivity dashboard products Product Cat…" at bounding box center [609, 24] width 1219 height 48
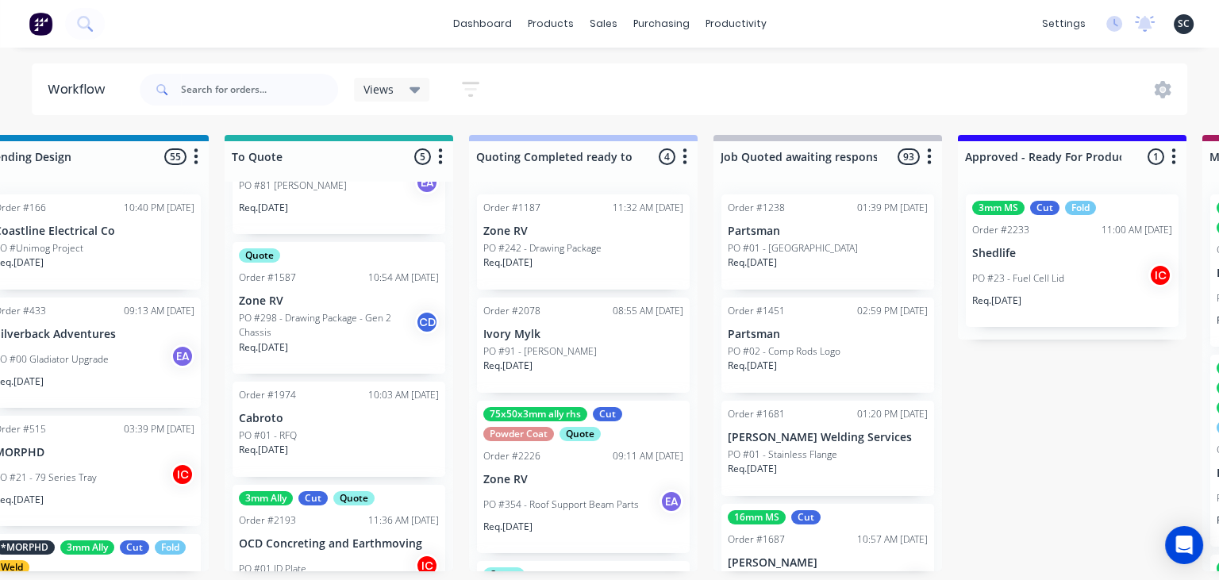
scroll to position [295, 0]
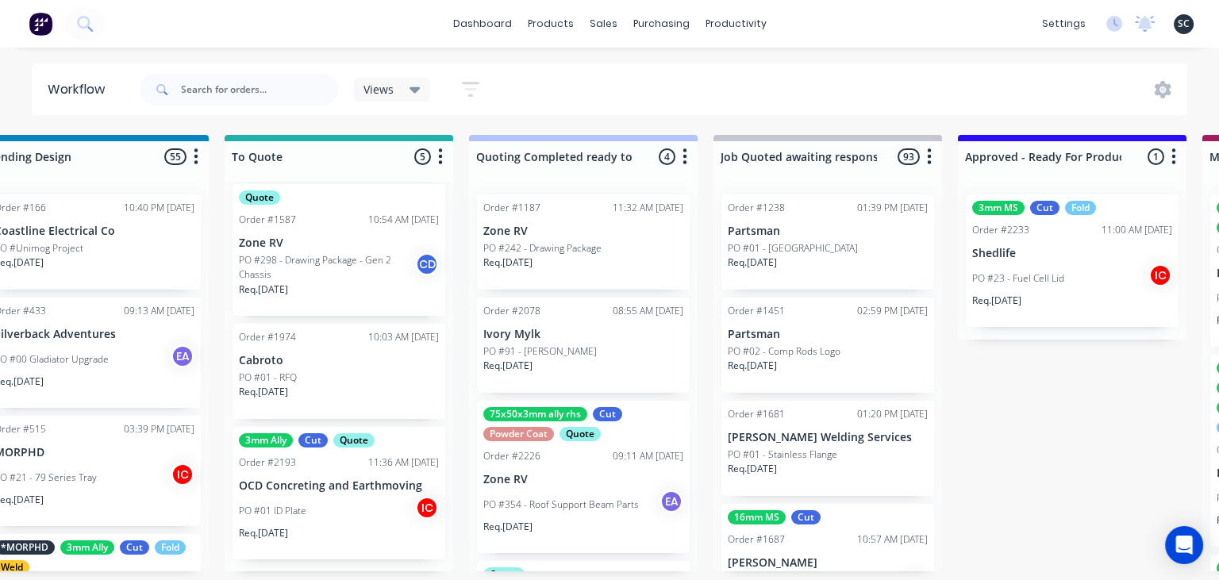
click at [332, 507] on div "PO #01 ID Plate IC" at bounding box center [339, 511] width 200 height 30
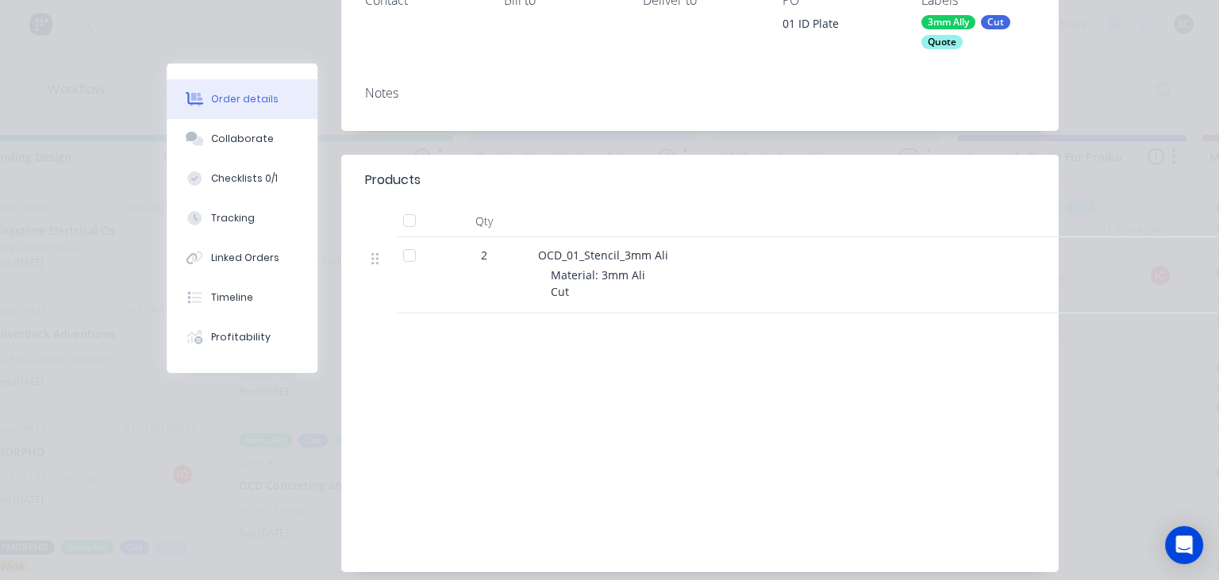
scroll to position [10, 0]
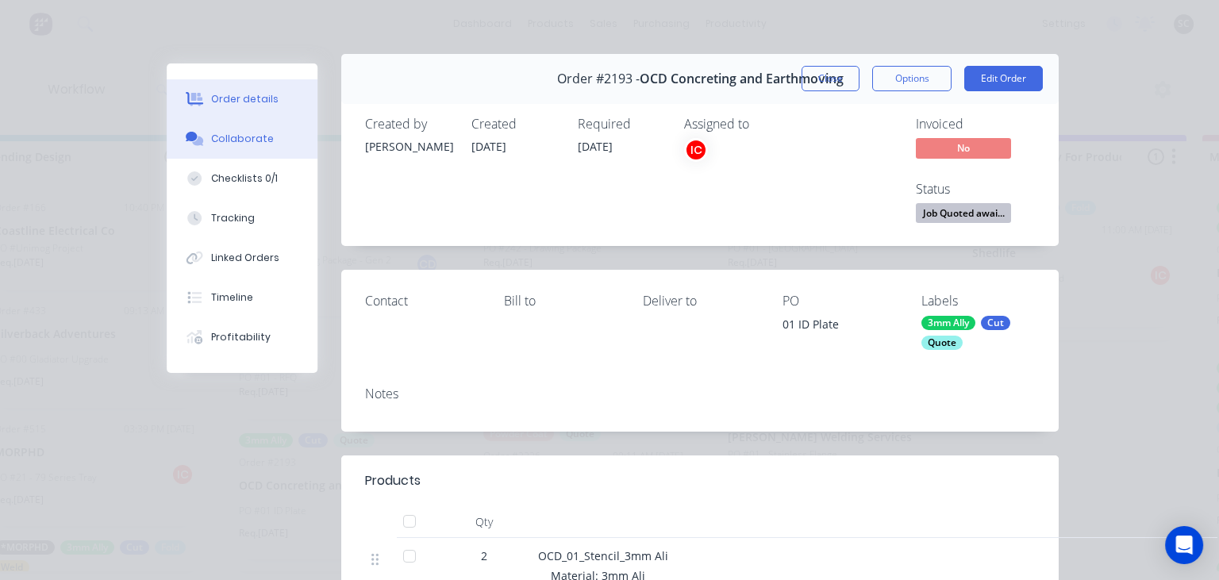
click at [231, 141] on div "Collaborate" at bounding box center [242, 139] width 63 height 14
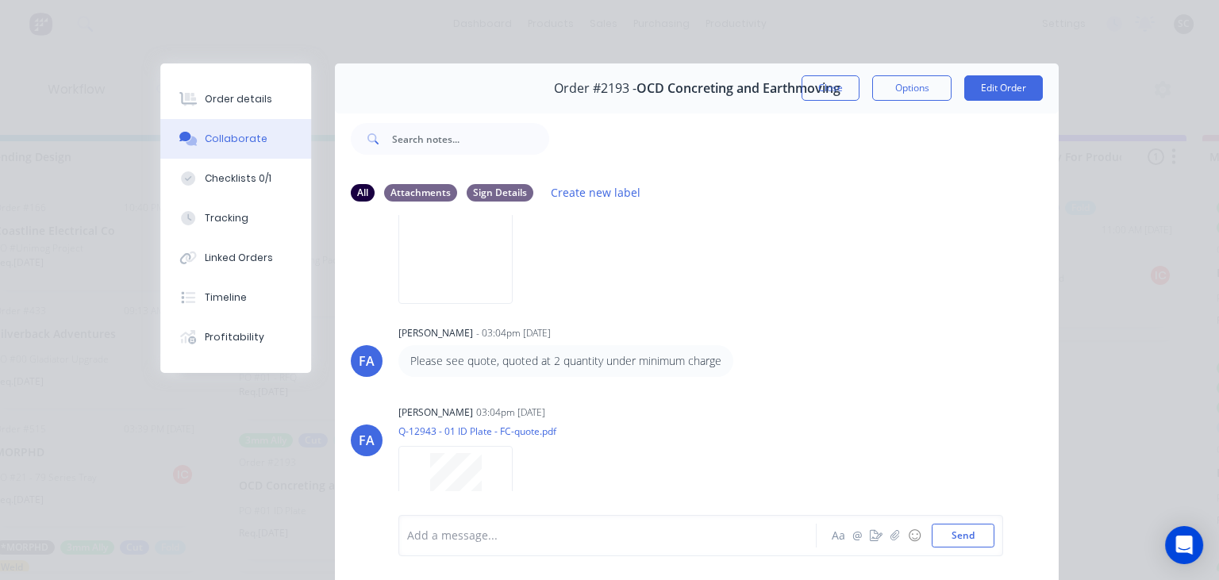
scroll to position [362, 0]
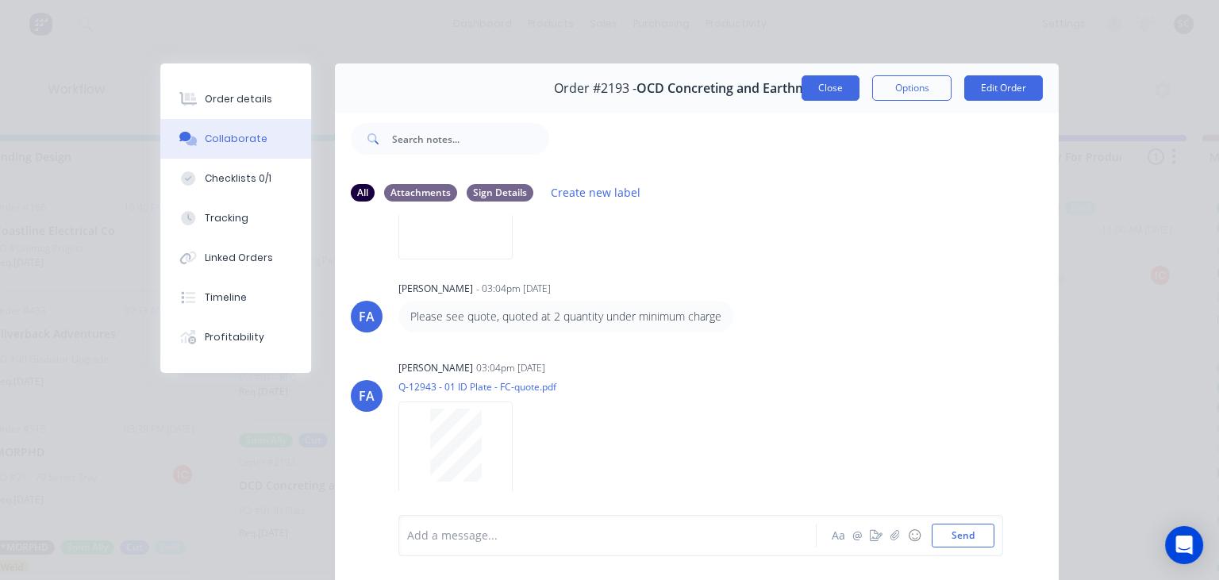
click at [823, 96] on button "Close" at bounding box center [830, 87] width 58 height 25
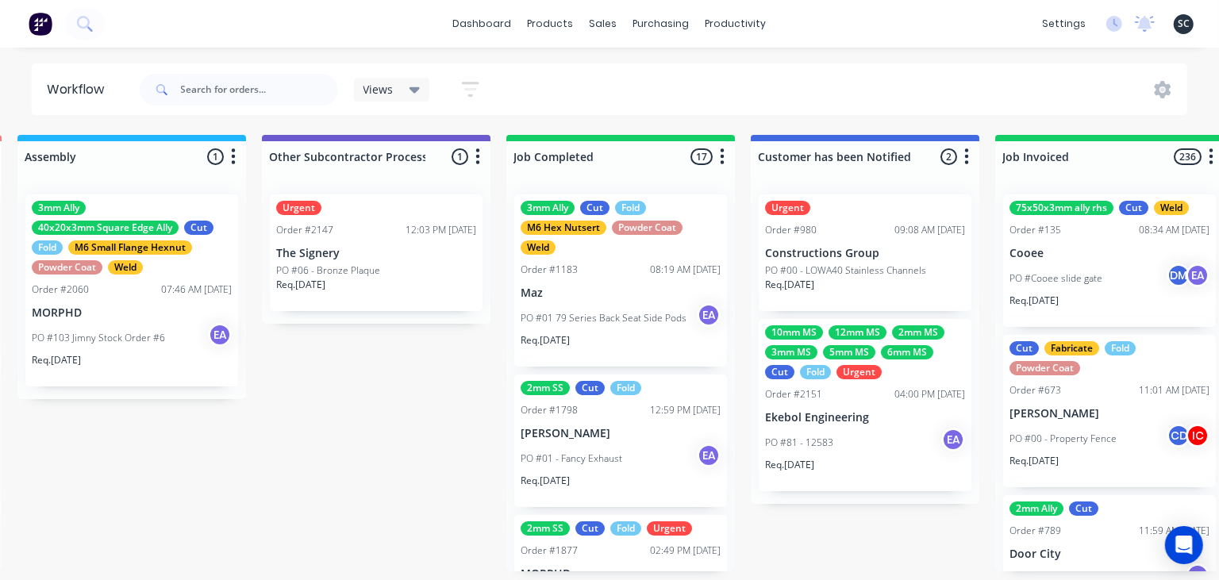
scroll to position [0, 4683]
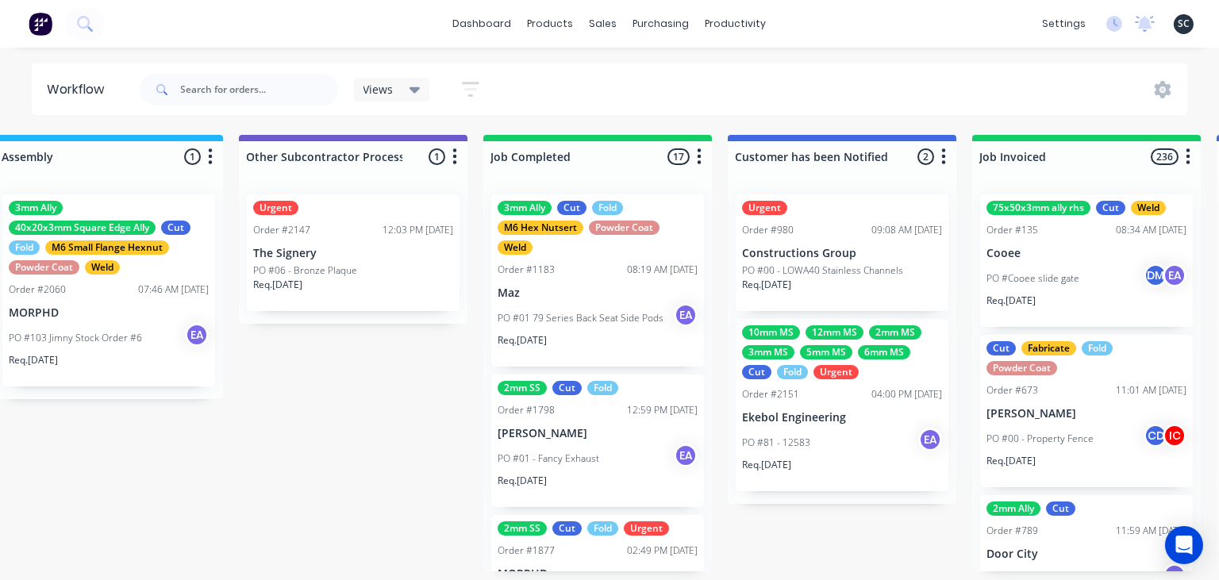
drag, startPoint x: 355, startPoint y: 573, endPoint x: 1073, endPoint y: 554, distance: 718.4
click at [1073, 554] on p "Door City" at bounding box center [1086, 554] width 200 height 13
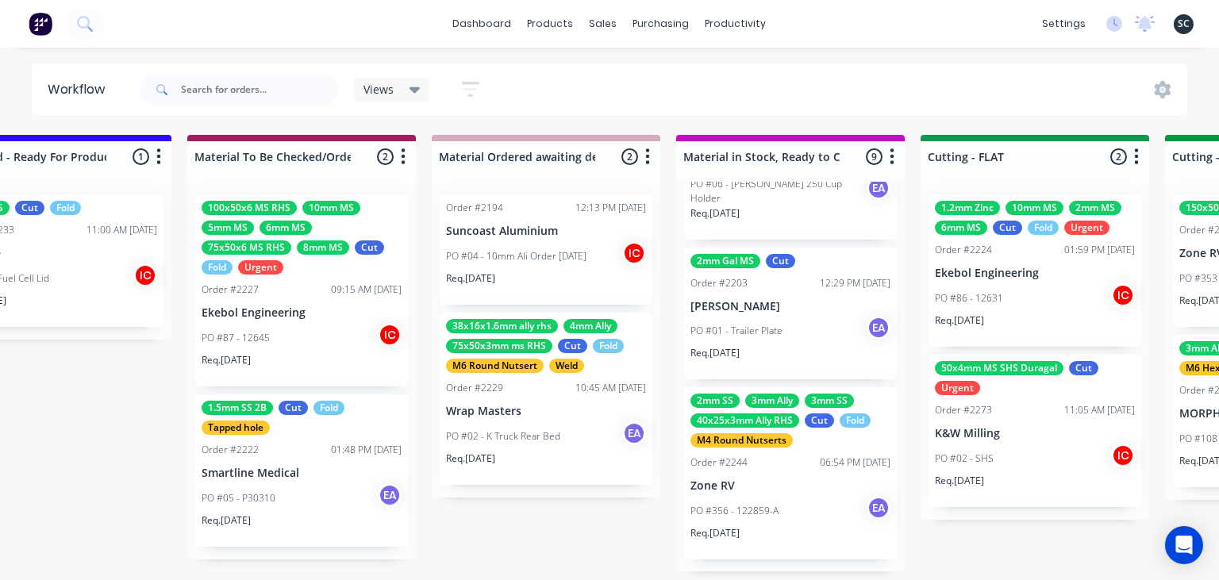
scroll to position [0, 2147]
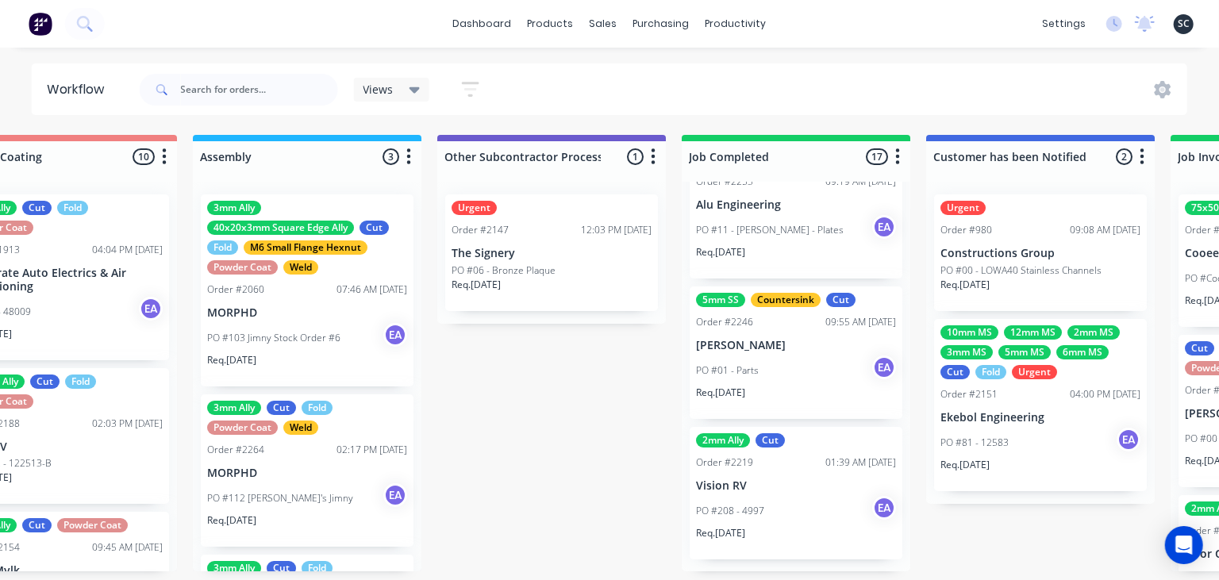
scroll to position [0, 4495]
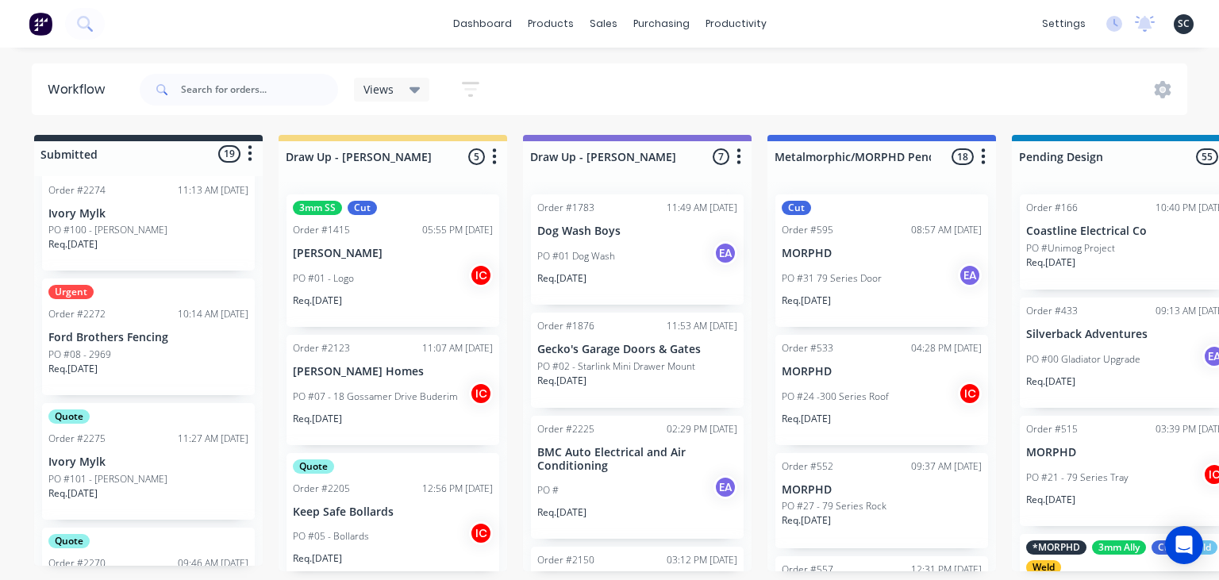
scroll to position [1703, 0]
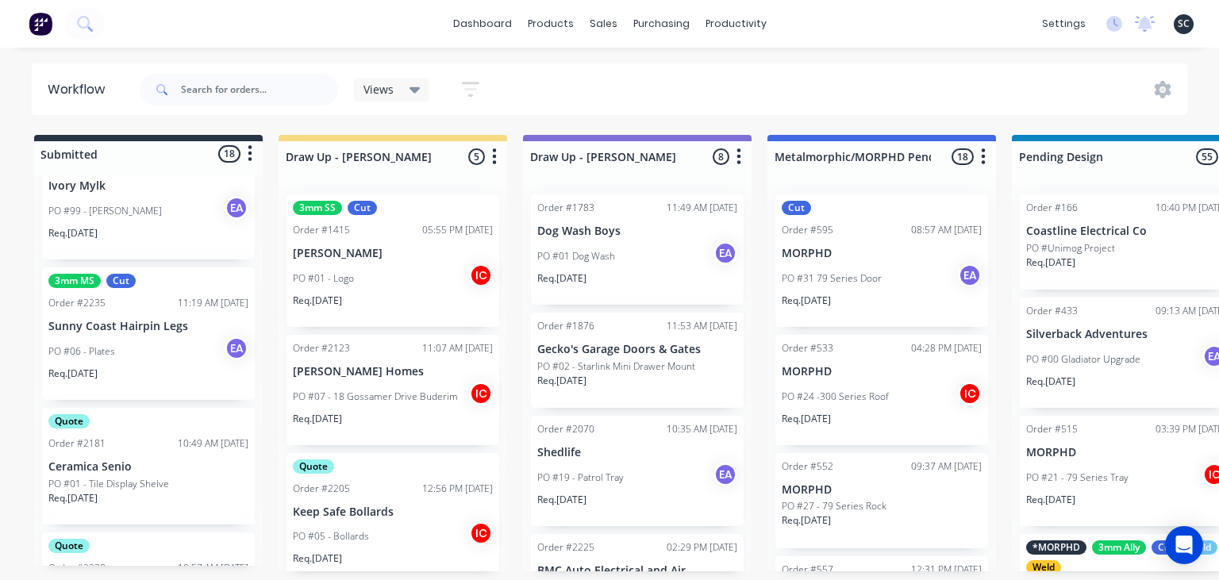
scroll to position [666, 0]
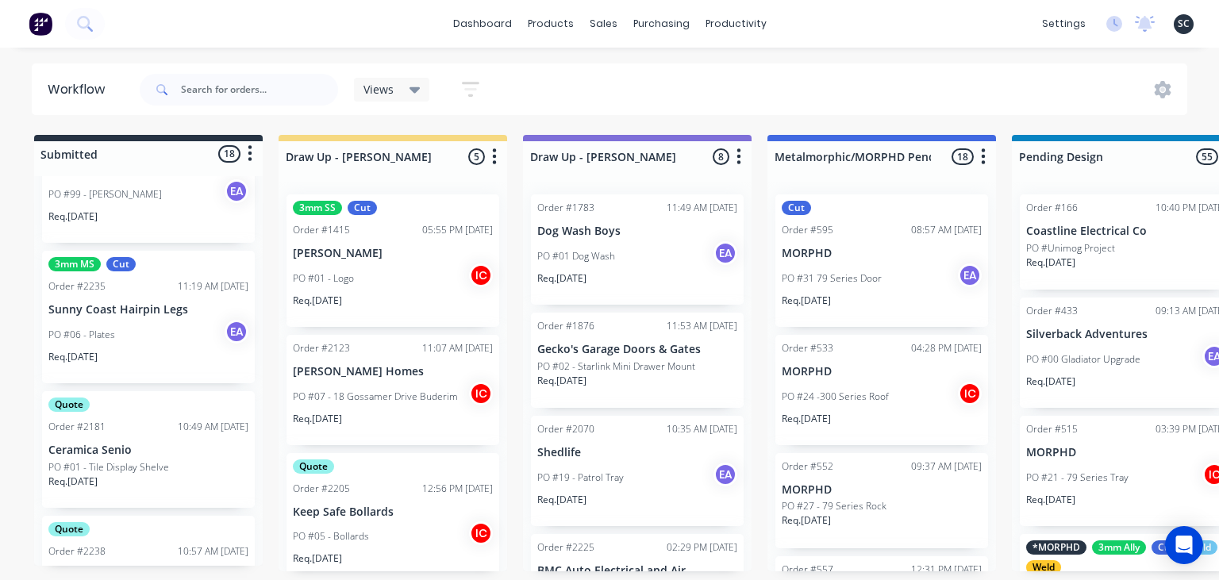
click at [176, 347] on div "PO #06 - Plates EA" at bounding box center [148, 335] width 200 height 30
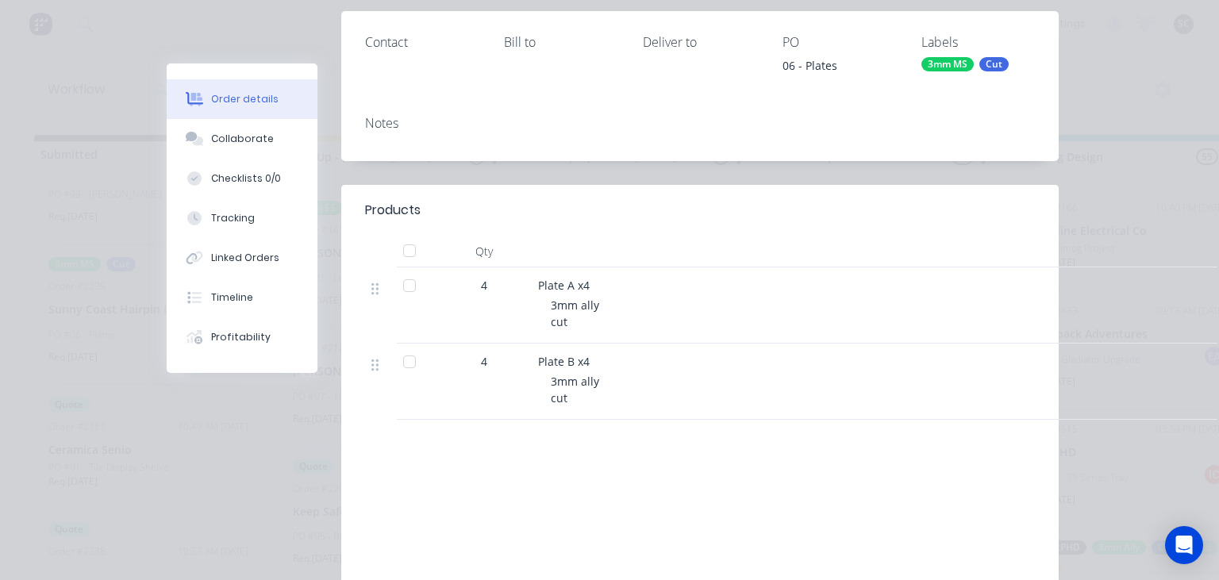
scroll to position [274, 0]
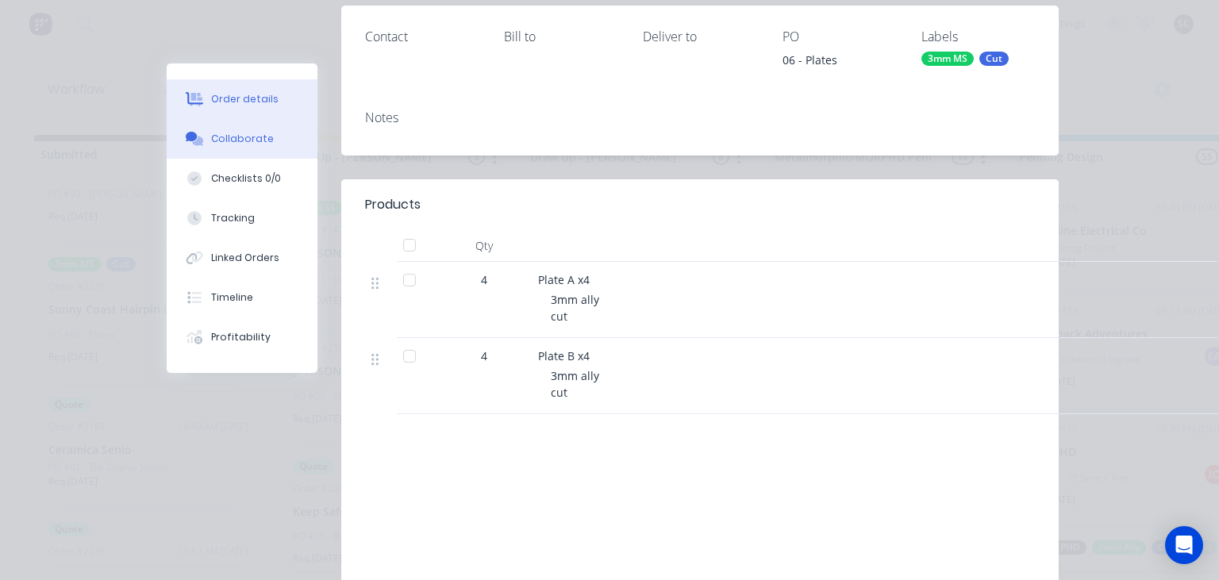
click at [262, 151] on button "Collaborate" at bounding box center [242, 139] width 151 height 40
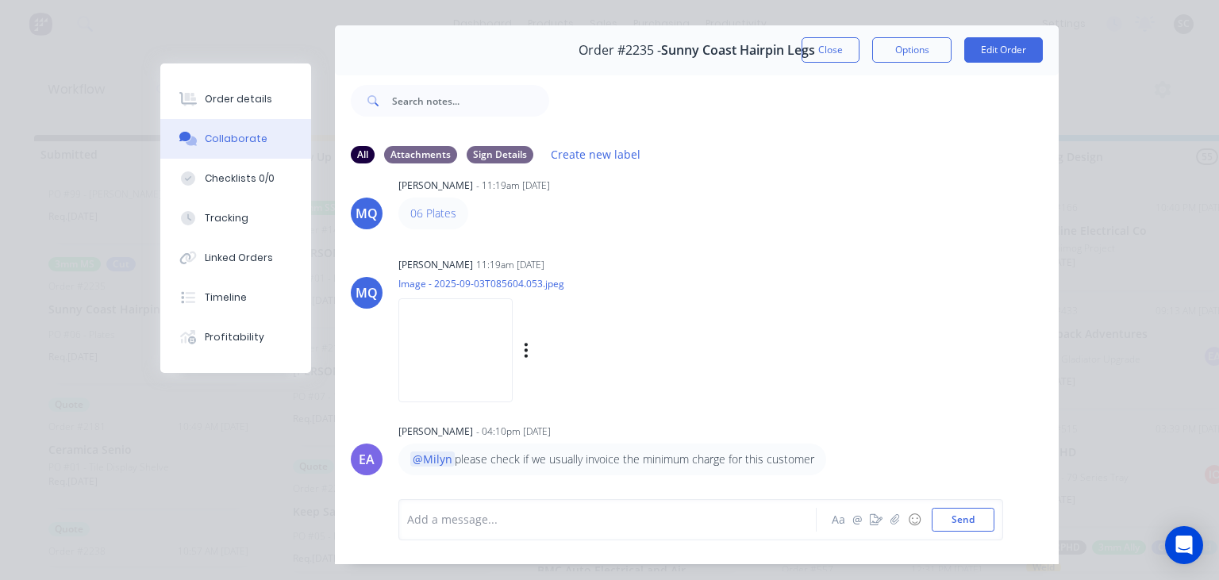
scroll to position [71, 0]
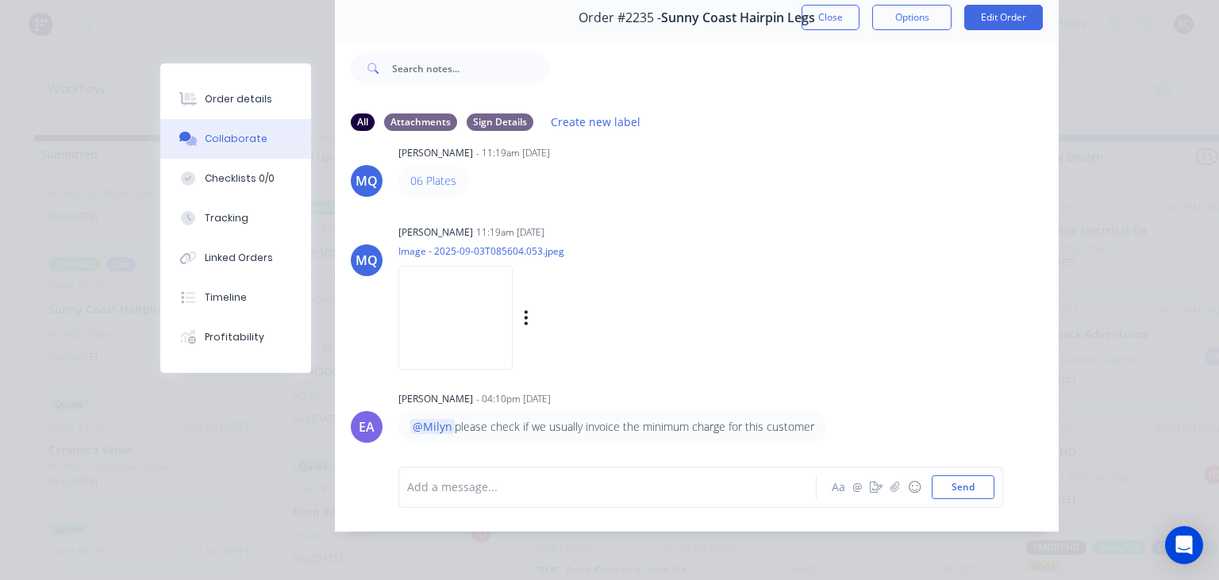
click at [664, 225] on div "Milyn Quinones 11:19am 03/09/25" at bounding box center [597, 232] width 398 height 14
click at [833, 25] on button "Close" at bounding box center [830, 17] width 58 height 25
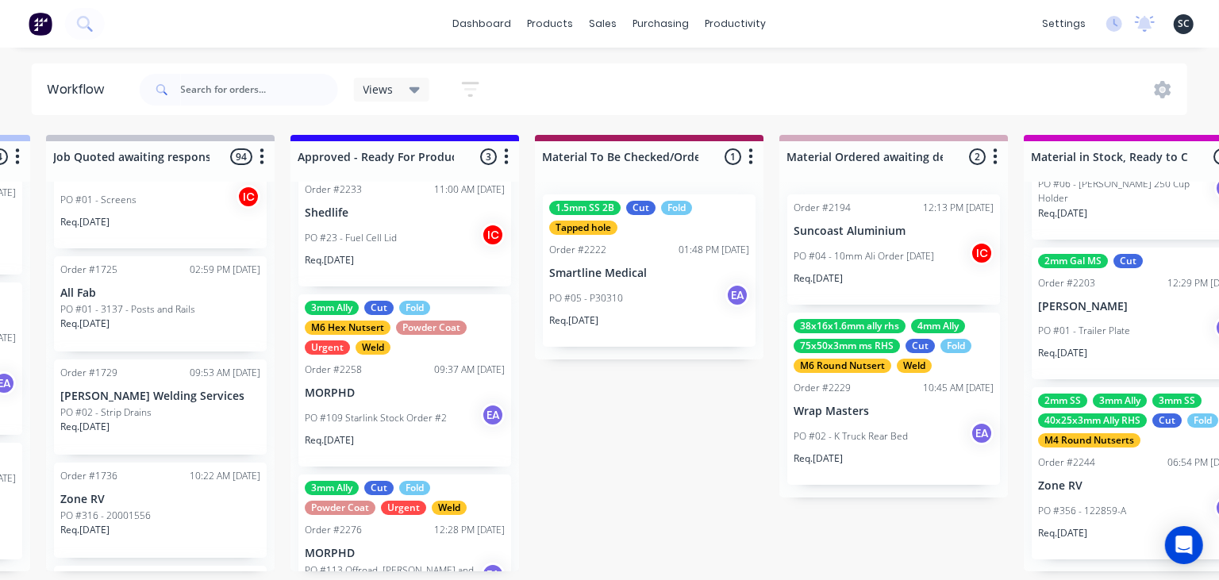
scroll to position [0, 0]
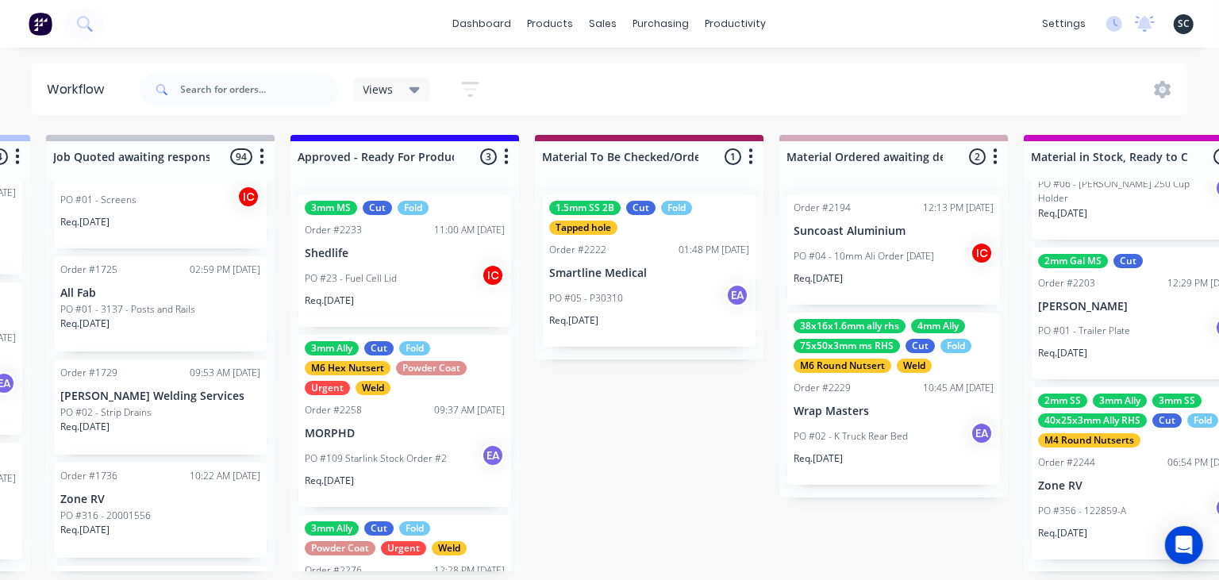
click at [367, 290] on div "PO #23 - Fuel Cell Lid IC" at bounding box center [405, 278] width 200 height 30
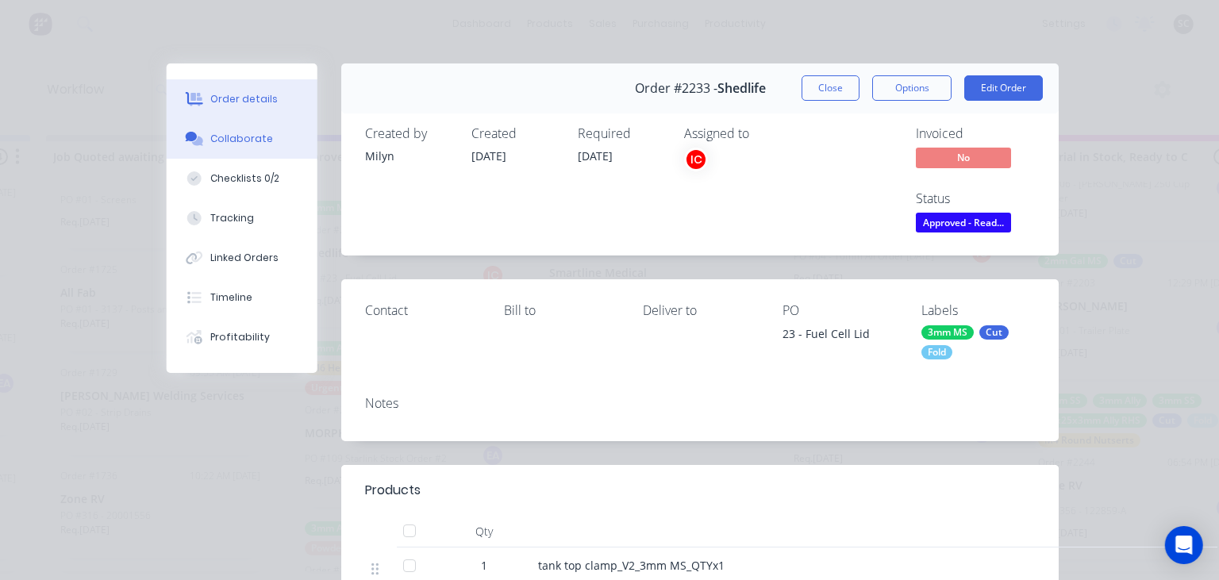
click at [252, 129] on button "Collaborate" at bounding box center [242, 139] width 151 height 40
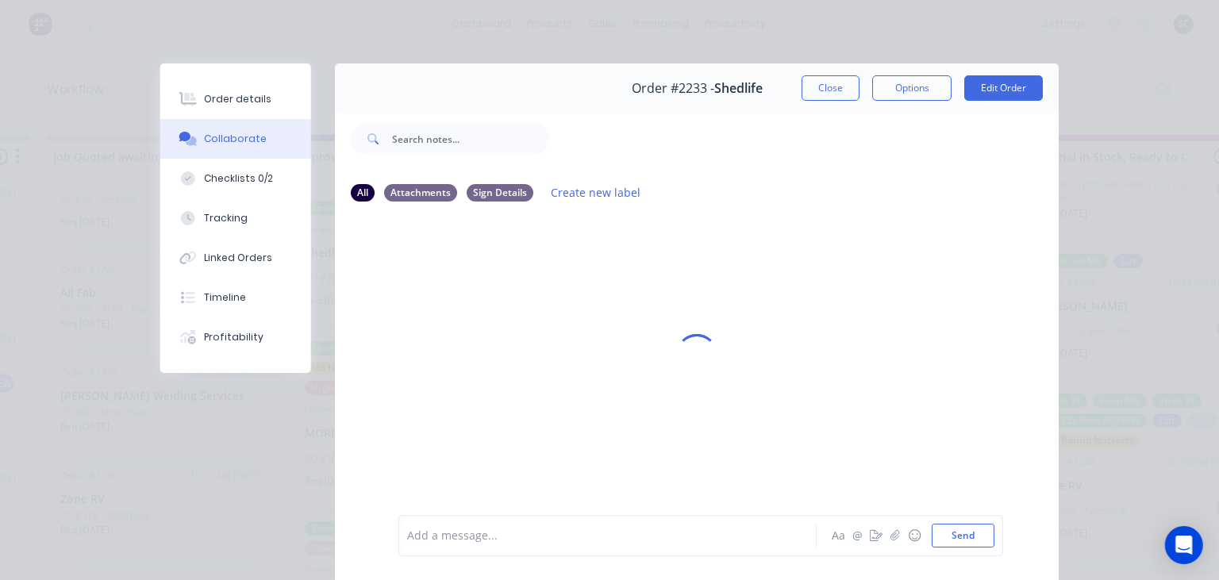
scroll to position [71, 0]
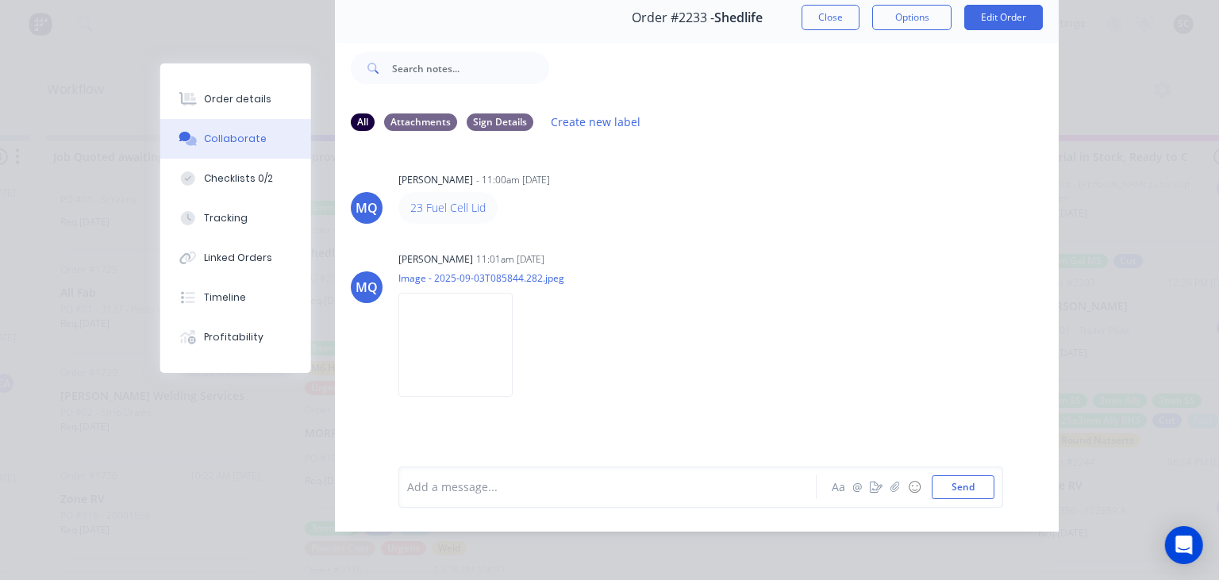
click at [666, 230] on div "MQ Milyn Quinones - 11:00am 03/09/25 23 Fuel Cell Lid MQ Milyn Quinones 11:01am…" at bounding box center [697, 293] width 724 height 298
click at [258, 106] on div "Order details" at bounding box center [238, 99] width 67 height 14
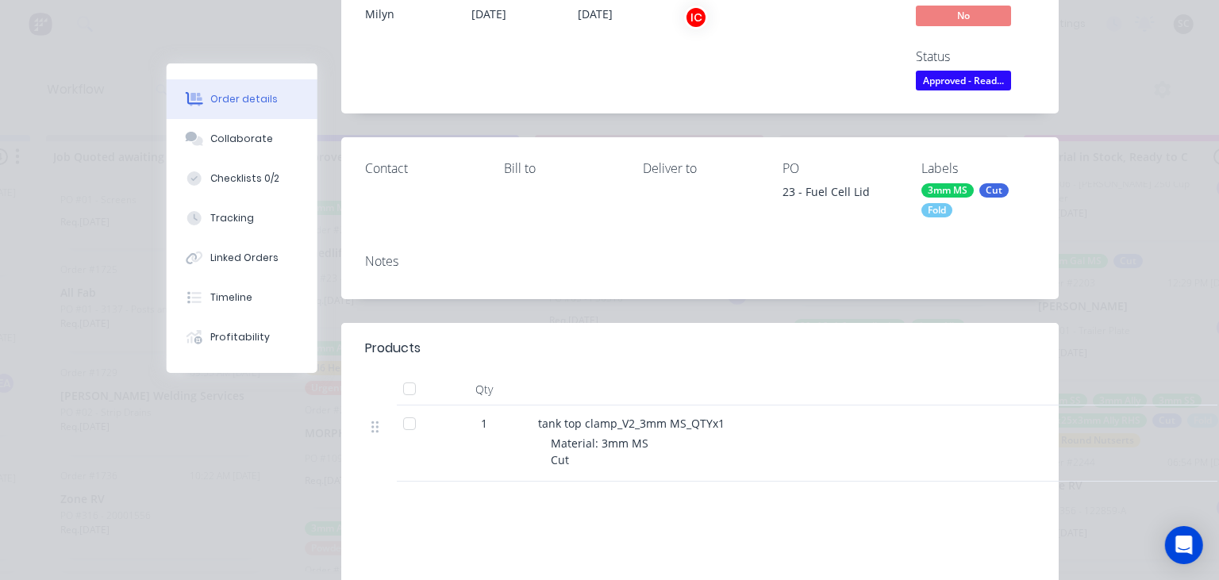
scroll to position [183, 0]
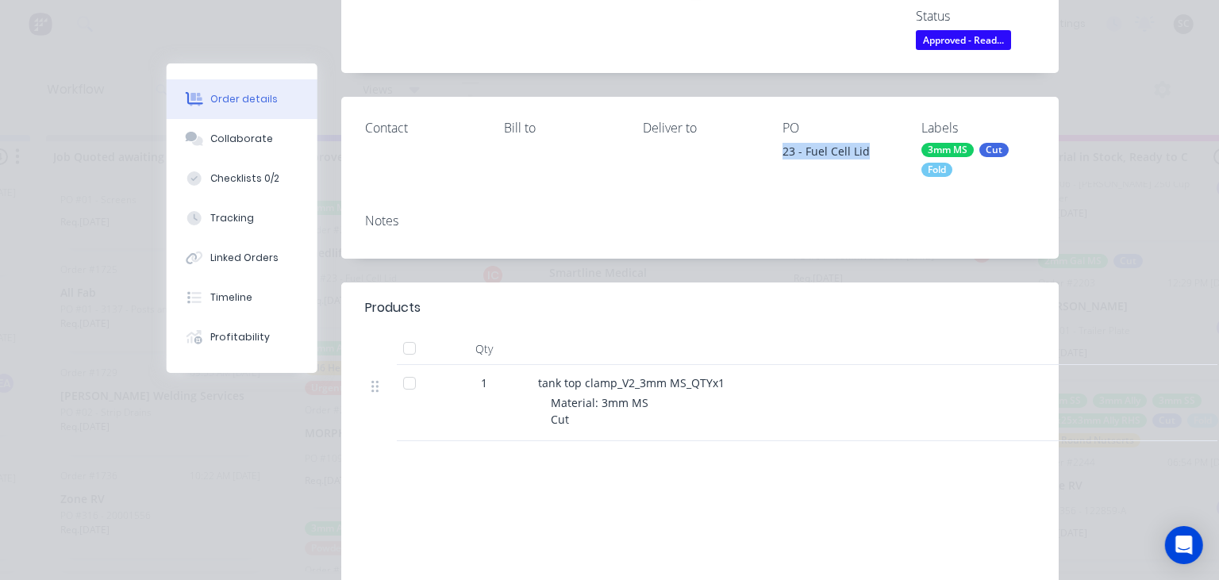
drag, startPoint x: 781, startPoint y: 154, endPoint x: 871, endPoint y: 153, distance: 90.5
click at [871, 153] on div "Contact Bill to Deliver to PO 23 - Fuel Cell Lid Labels 3mm MS Cut Fold" at bounding box center [699, 148] width 717 height 103
copy div "23 - Fuel Cell Lid"
click at [274, 170] on button "Checklists 0/2" at bounding box center [242, 179] width 151 height 40
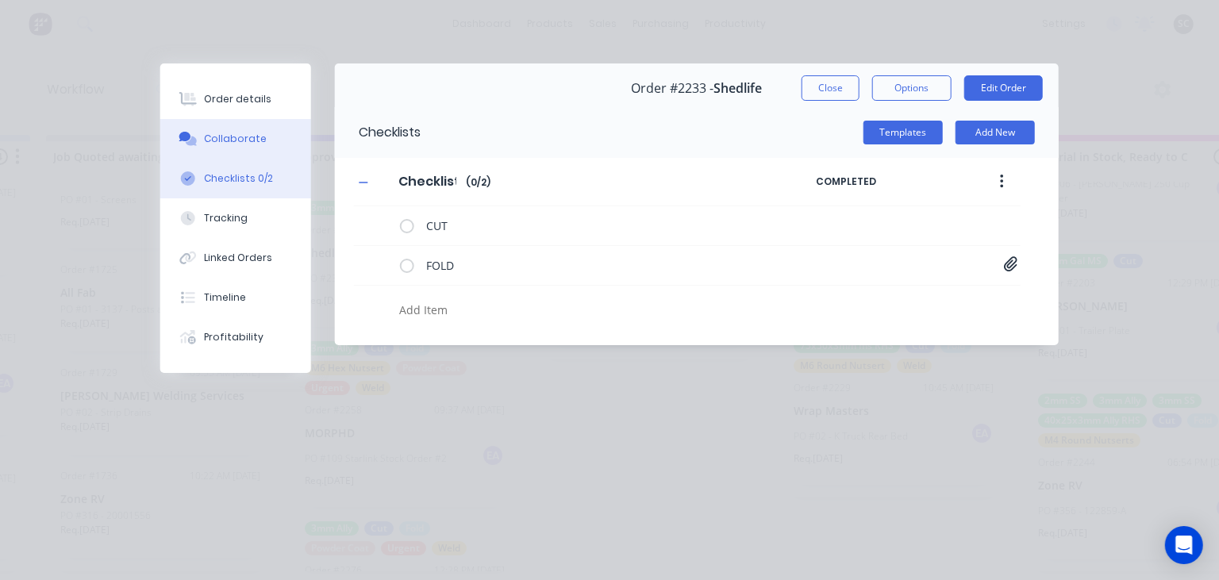
scroll to position [0, 0]
type textarea "x"
click at [275, 137] on button "Collaborate" at bounding box center [235, 139] width 151 height 40
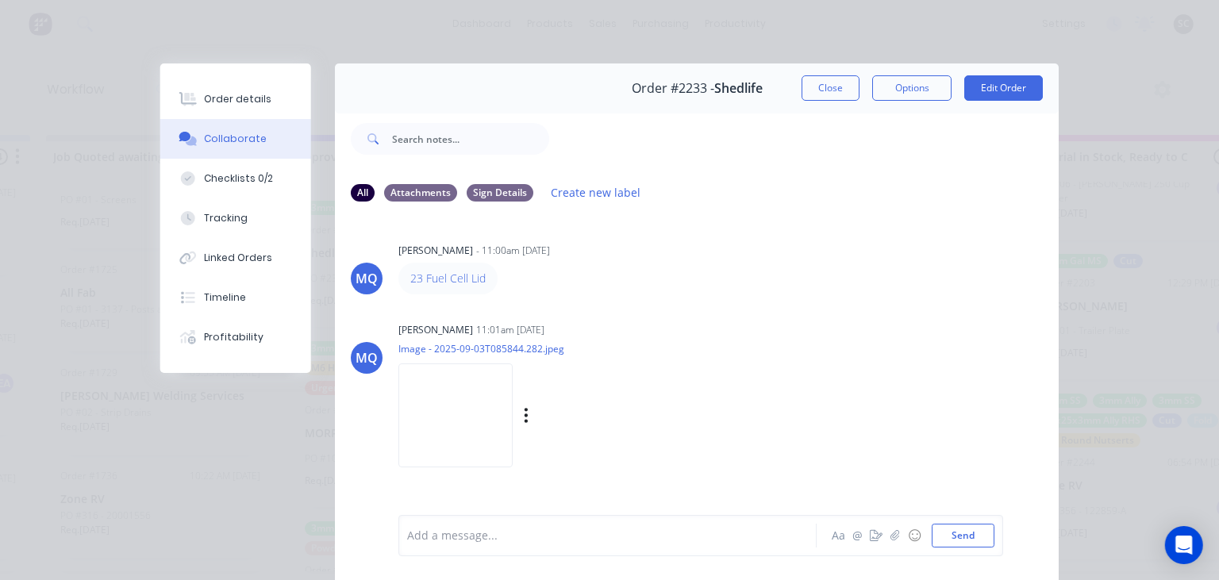
click at [475, 399] on img at bounding box center [455, 415] width 114 height 104
click at [264, 90] on button "Order details" at bounding box center [235, 99] width 151 height 40
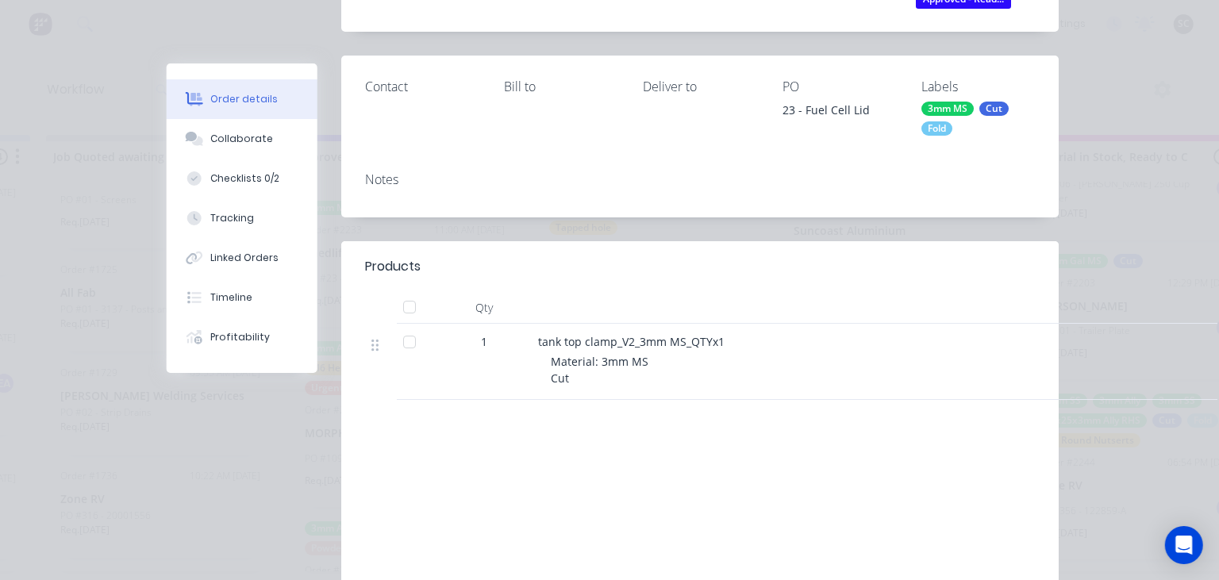
scroll to position [274, 0]
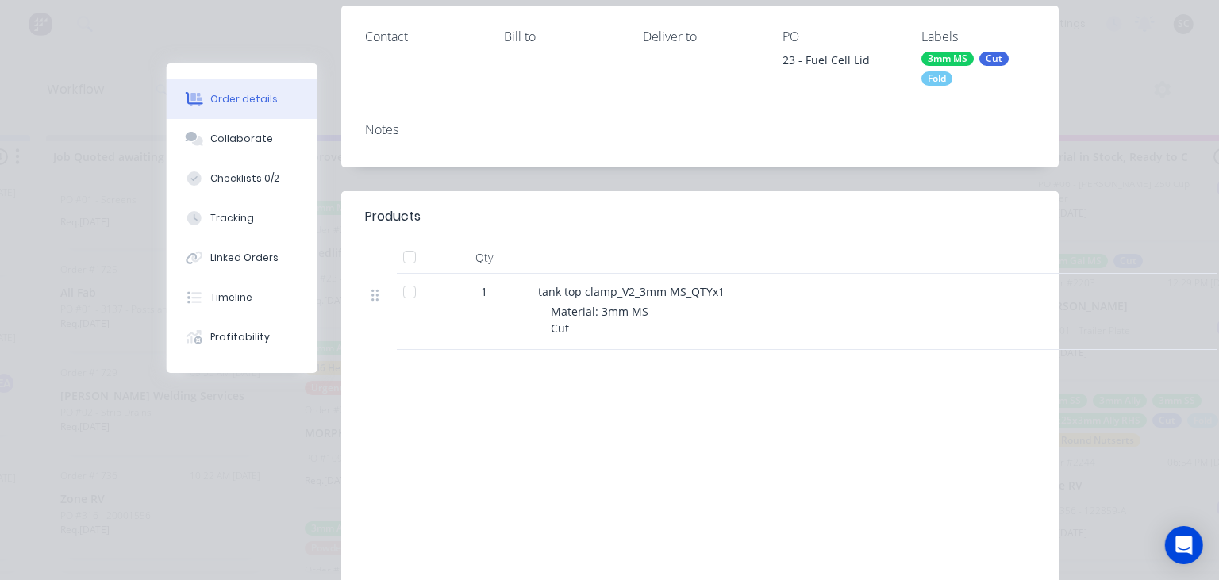
click at [232, 144] on div "Collaborate" at bounding box center [242, 139] width 63 height 14
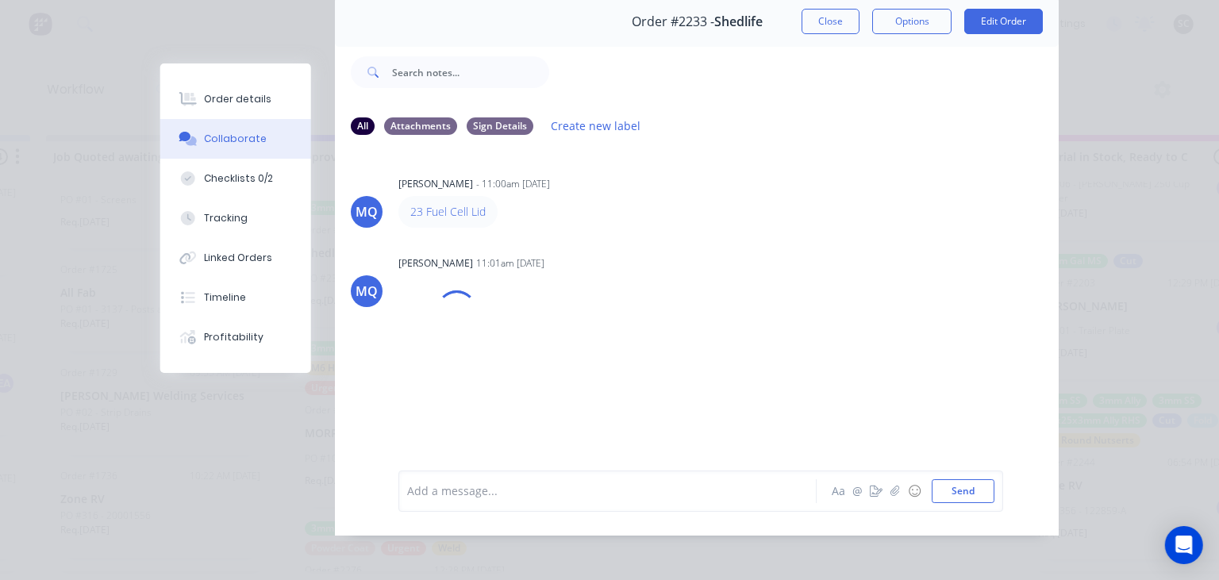
scroll to position [71, 0]
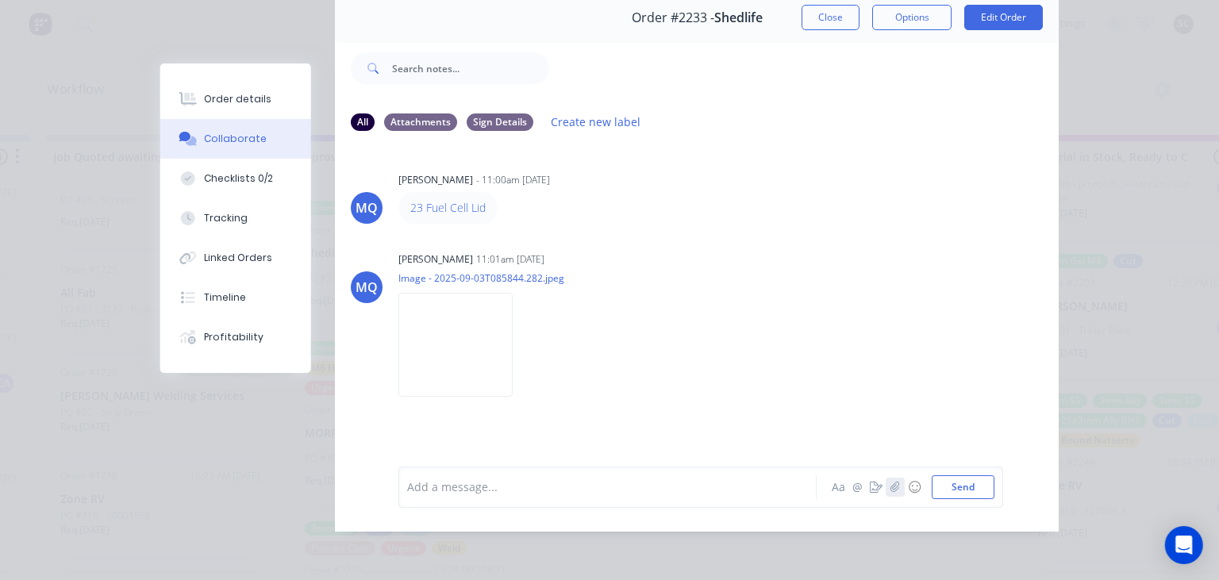
click at [896, 490] on icon "button" at bounding box center [894, 487] width 9 height 10
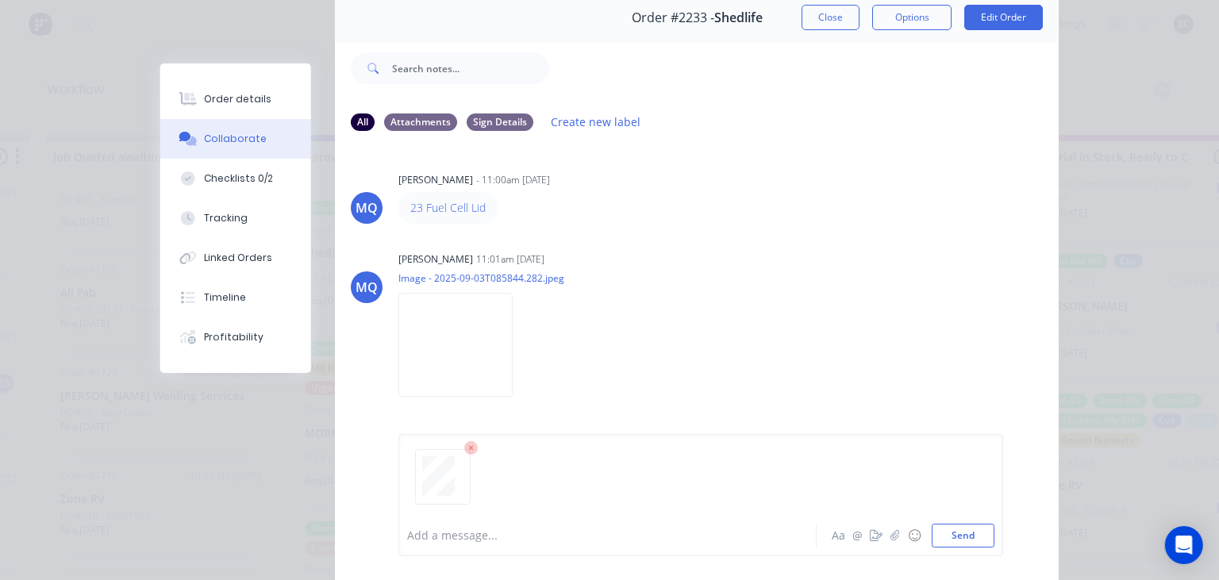
click at [504, 544] on div at bounding box center [612, 536] width 408 height 17
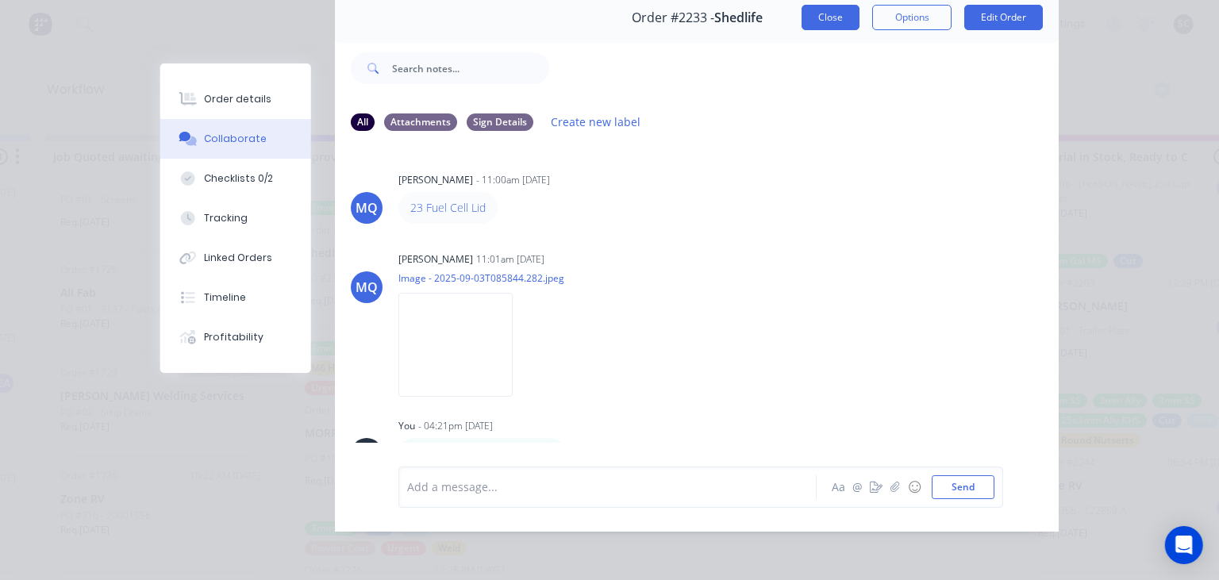
click at [804, 14] on button "Close" at bounding box center [830, 17] width 58 height 25
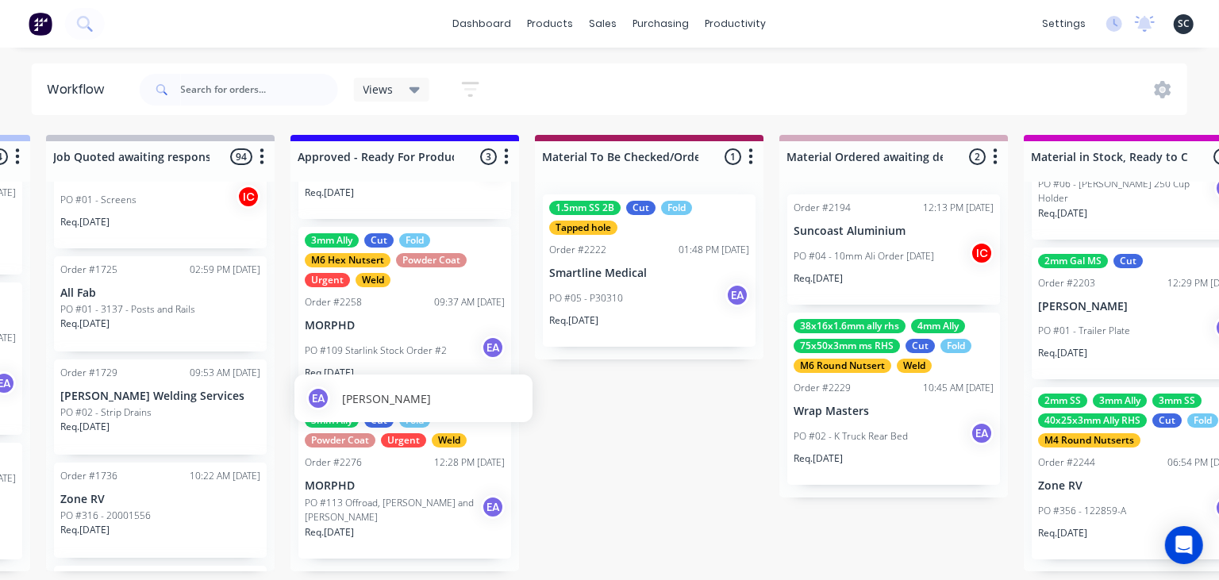
scroll to position [0, 0]
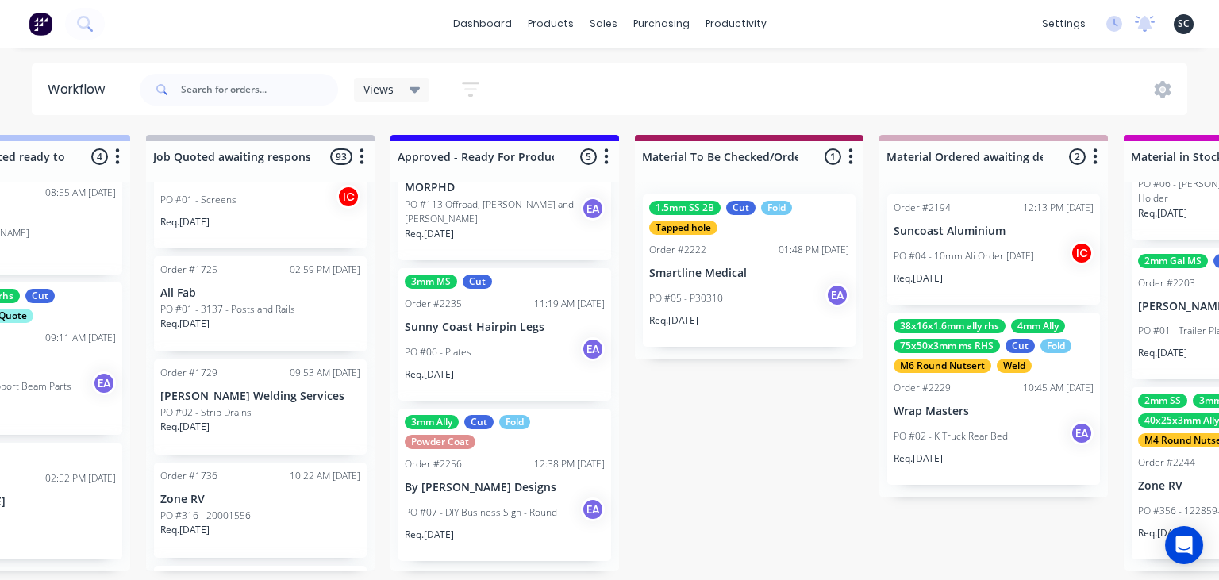
scroll to position [408, 0]
click at [510, 338] on div "PO #06 - Plates EA" at bounding box center [505, 351] width 200 height 30
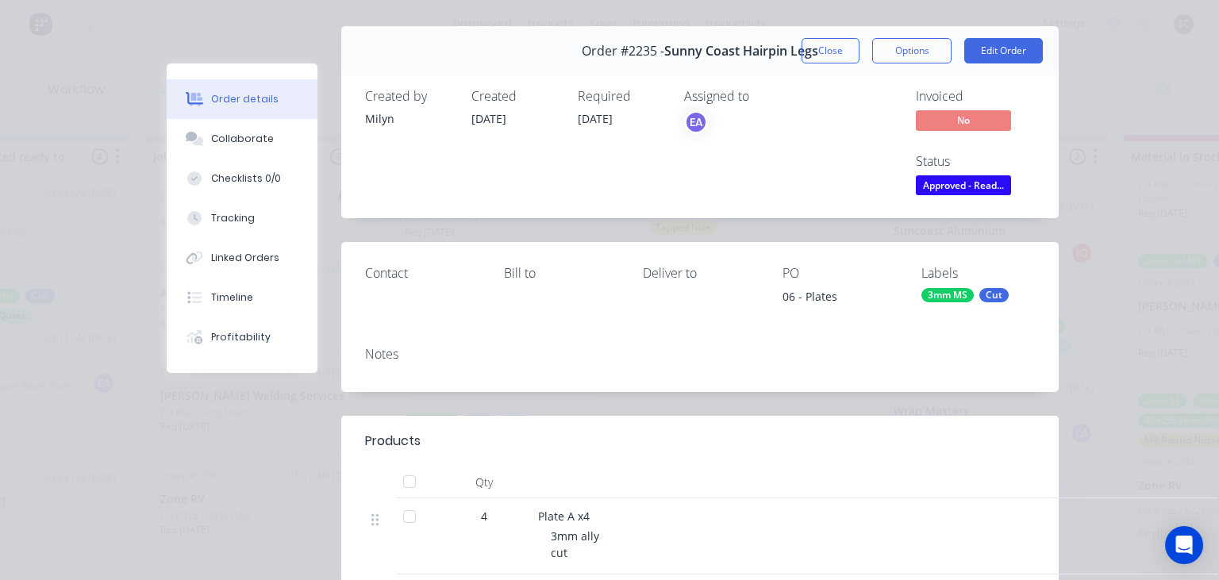
scroll to position [183, 0]
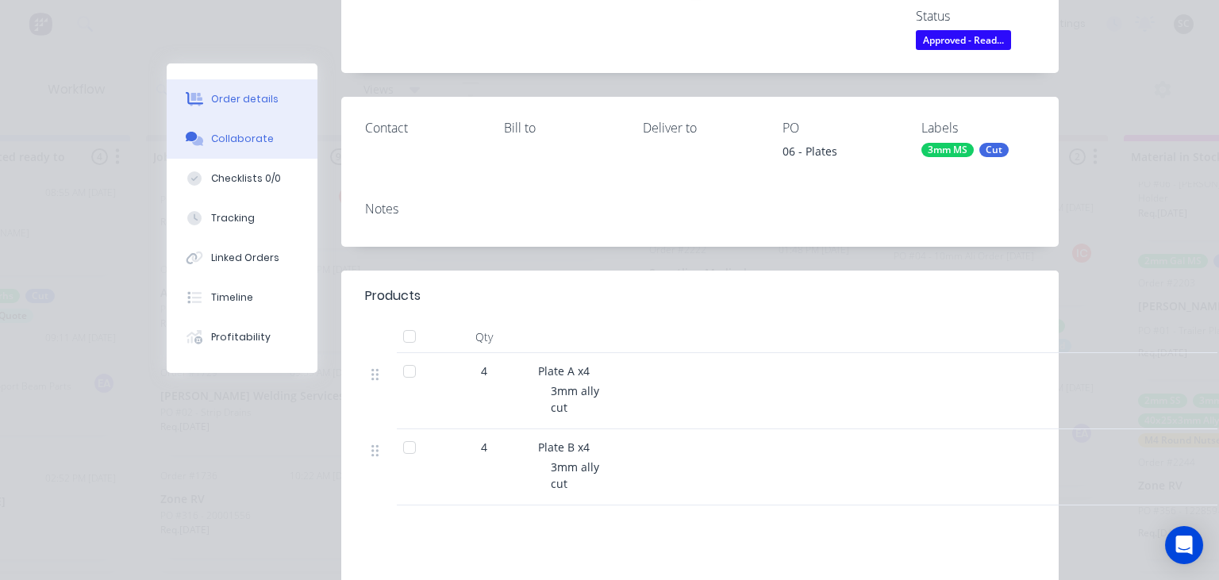
click at [239, 135] on div "Collaborate" at bounding box center [242, 139] width 63 height 14
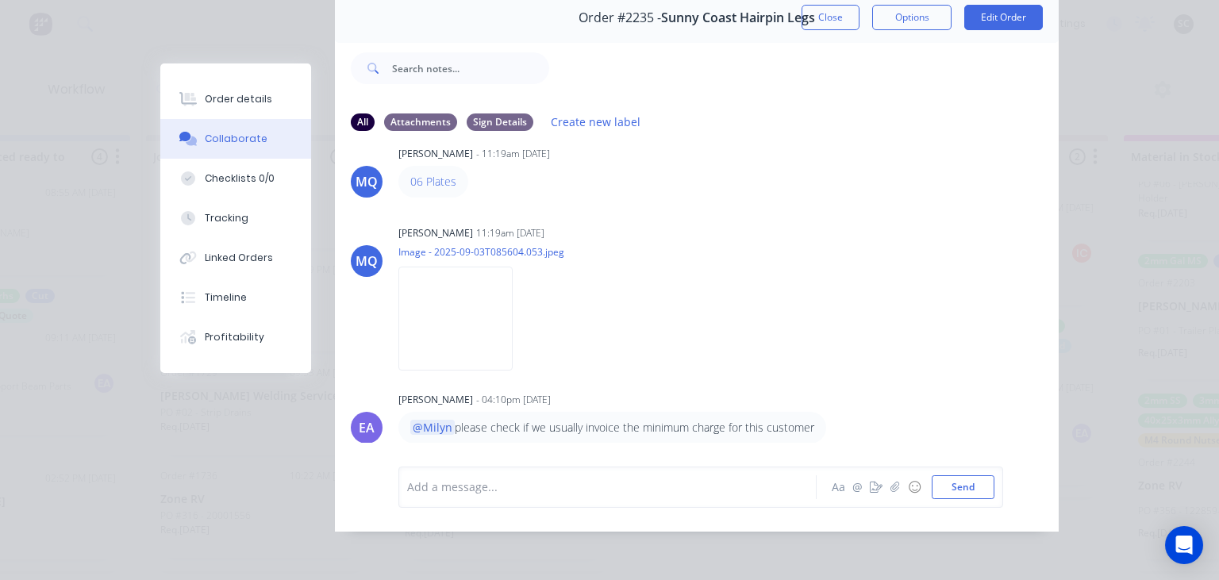
scroll to position [27, 0]
click at [821, 14] on button "Close" at bounding box center [830, 17] width 58 height 25
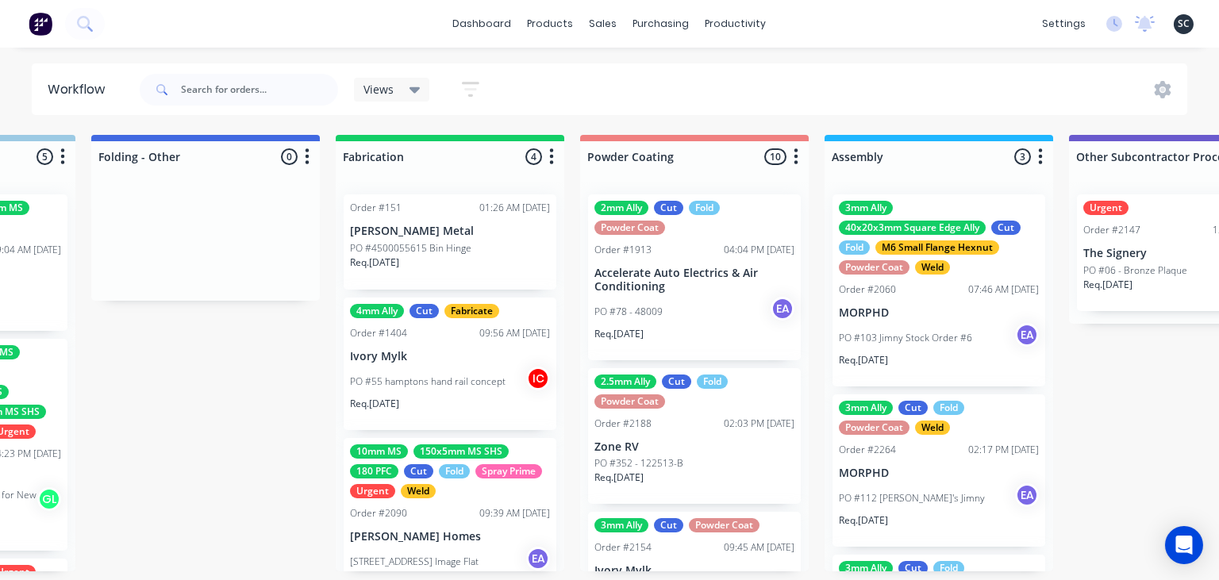
scroll to position [0, 3850]
